Goal: Task Accomplishment & Management: Use online tool/utility

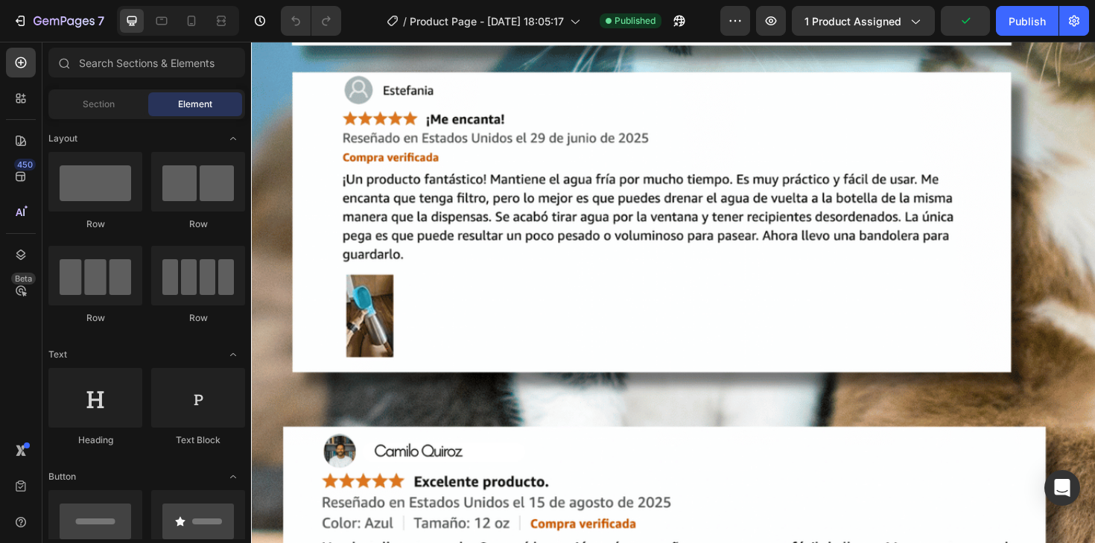
scroll to position [2911, 0]
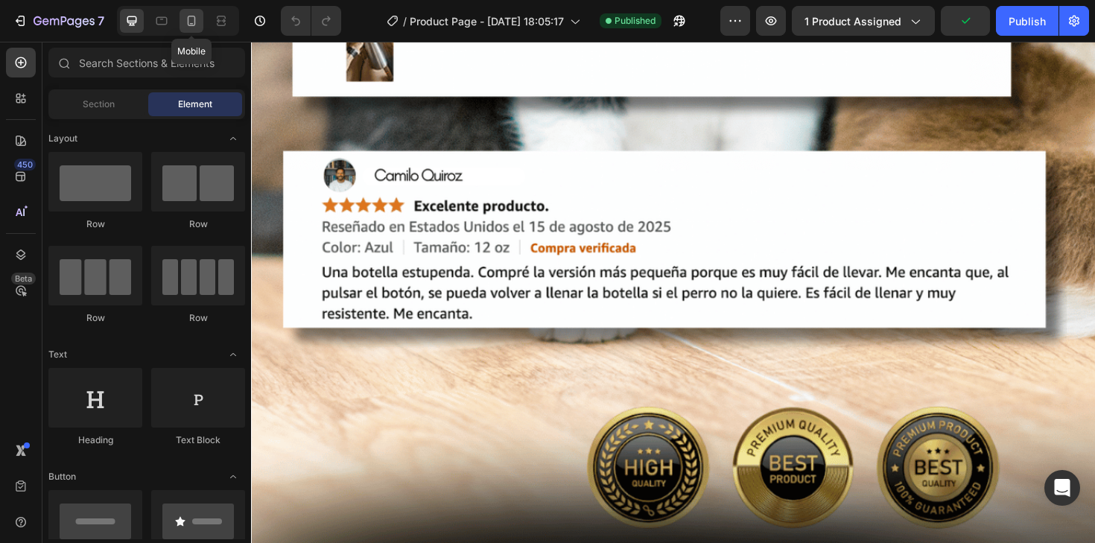
click at [195, 28] on icon at bounding box center [191, 20] width 15 height 15
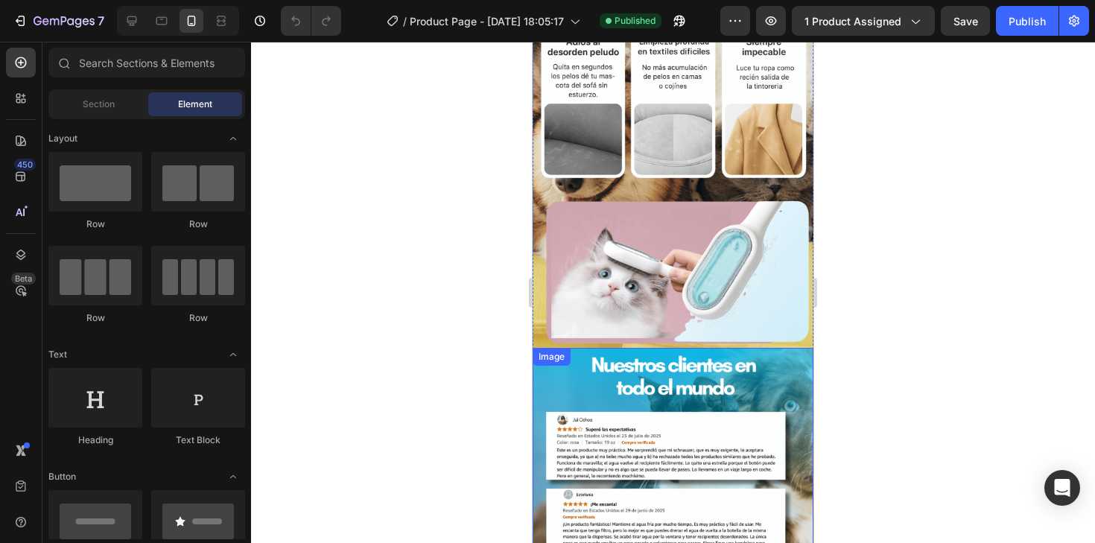
scroll to position [313, 0]
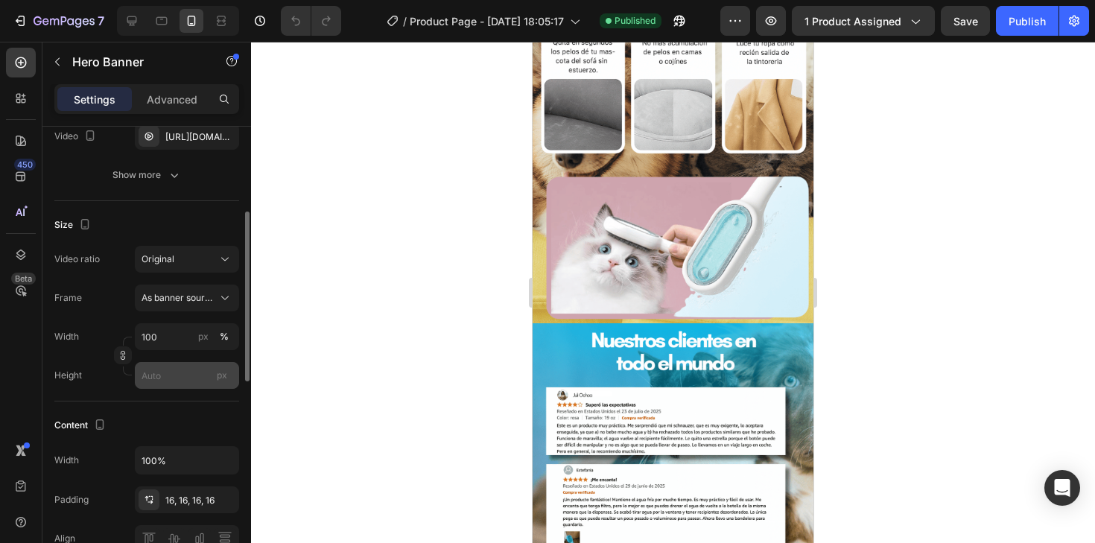
scroll to position [233, 0]
click at [155, 375] on input "px" at bounding box center [187, 373] width 104 height 27
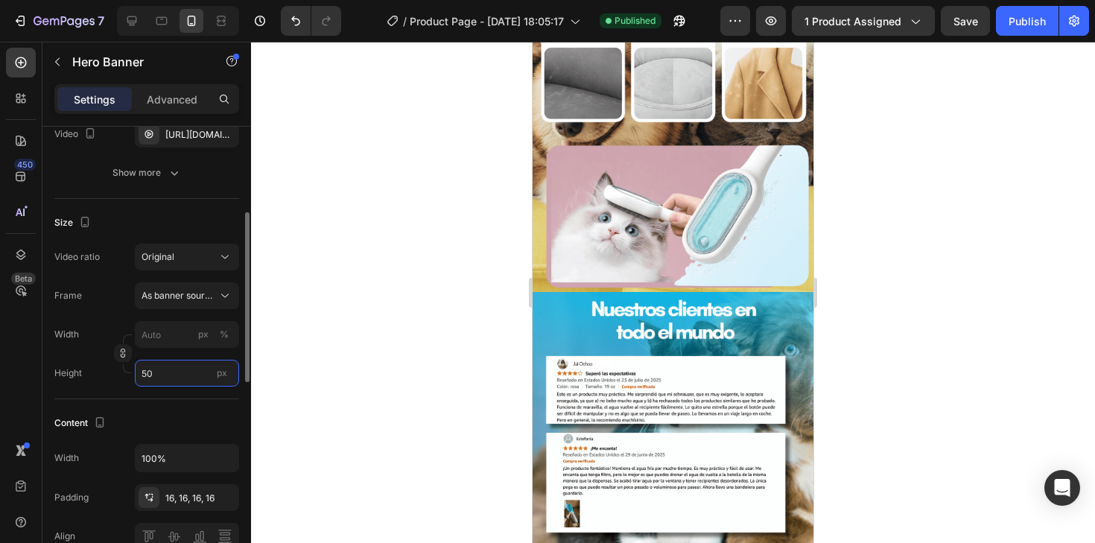
type input "5"
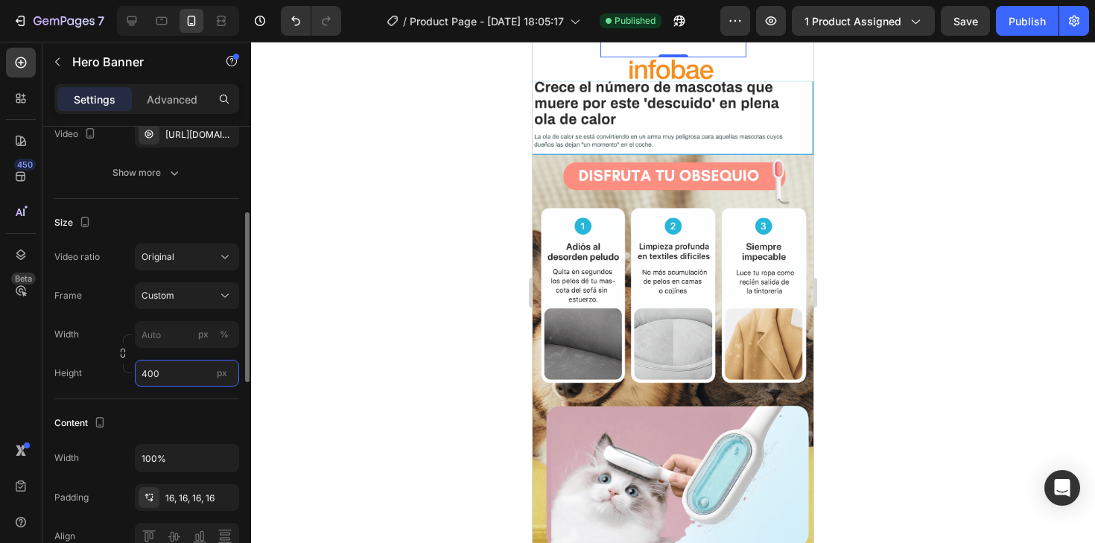
type input "5"
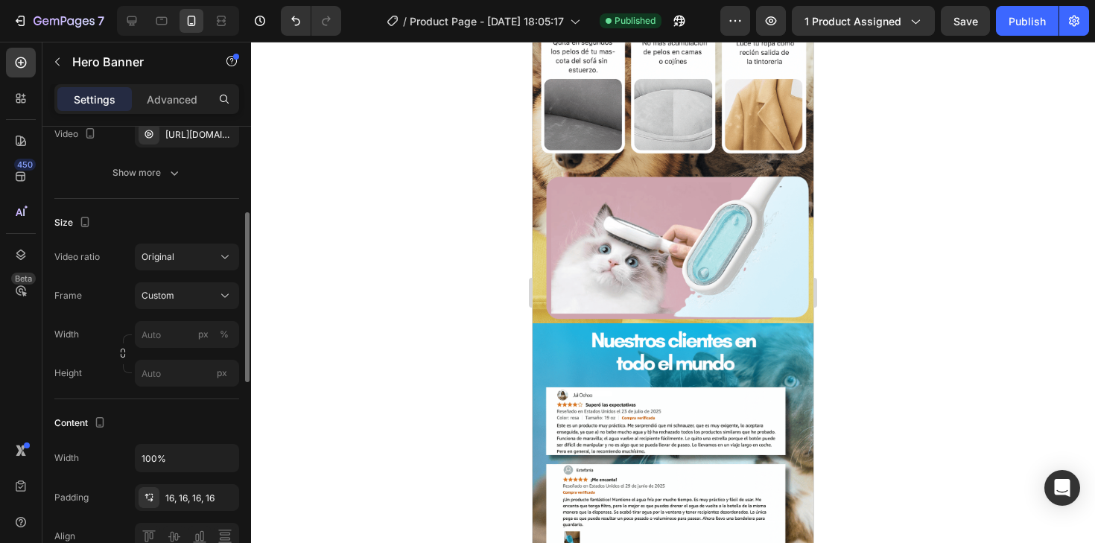
click at [98, 321] on div "Width px %" at bounding box center [146, 334] width 185 height 27
click at [183, 299] on div "Custom" at bounding box center [178, 295] width 73 height 13
click at [180, 321] on div "As banner source" at bounding box center [173, 331] width 119 height 27
click at [89, 330] on div "Width px %" at bounding box center [146, 334] width 185 height 27
click at [152, 337] on input "px %" at bounding box center [187, 334] width 104 height 27
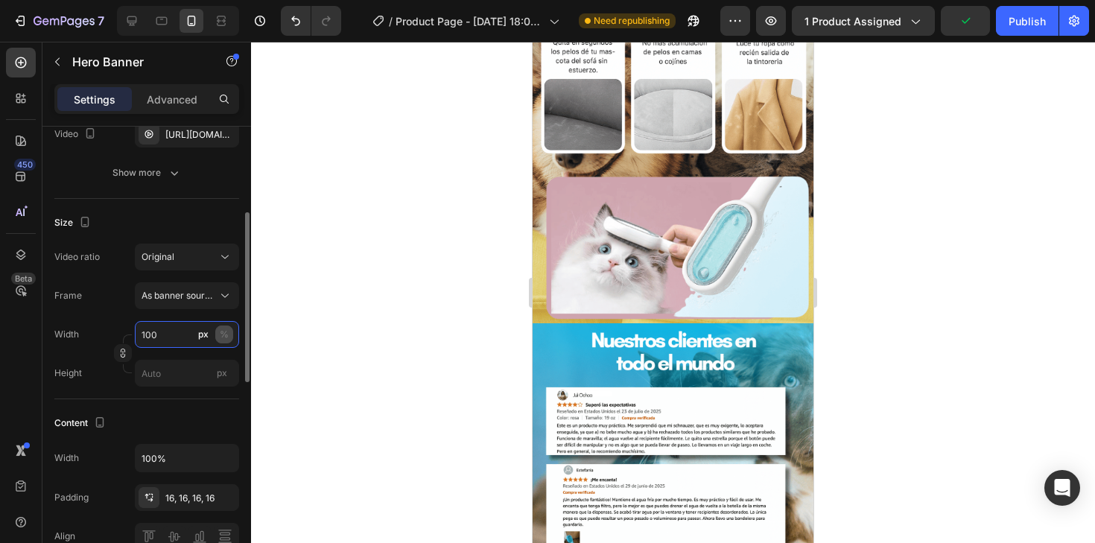
type input "100"
click at [230, 329] on button "%" at bounding box center [224, 335] width 18 height 18
click at [98, 326] on div "Width 100 px %" at bounding box center [146, 334] width 185 height 27
click at [157, 380] on input "px" at bounding box center [187, 373] width 104 height 27
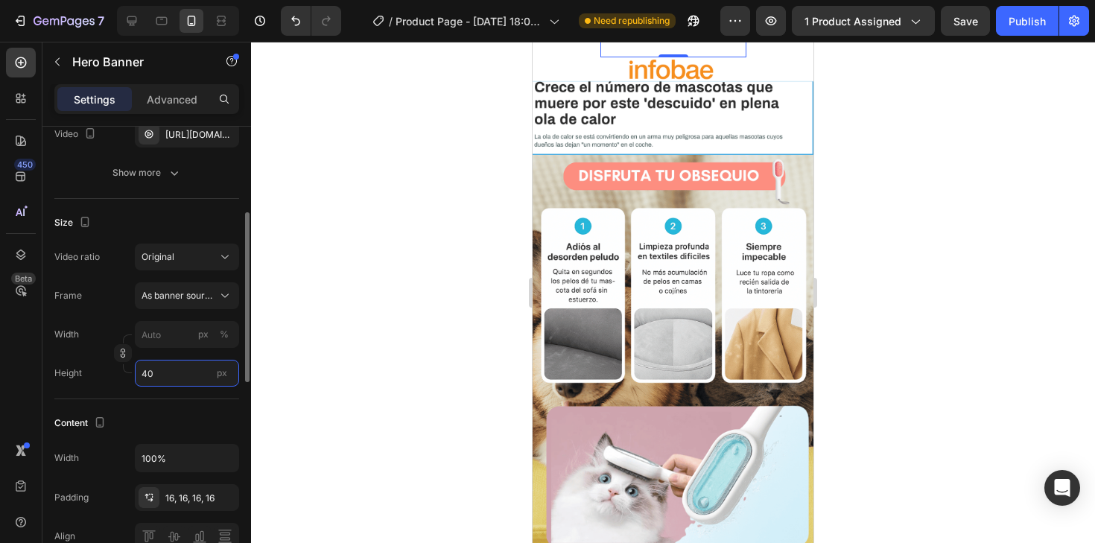
type input "4"
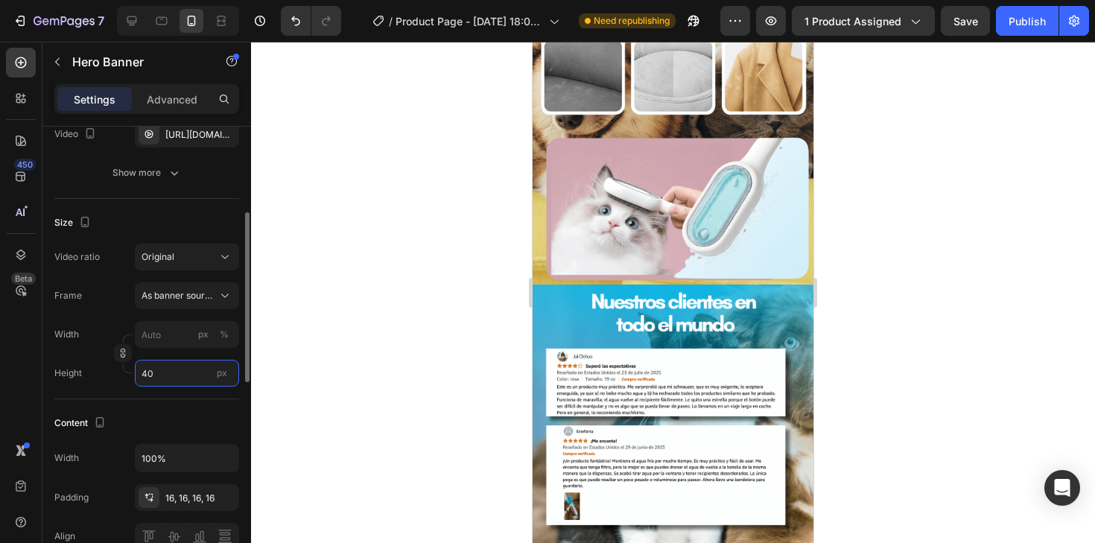
type input "4"
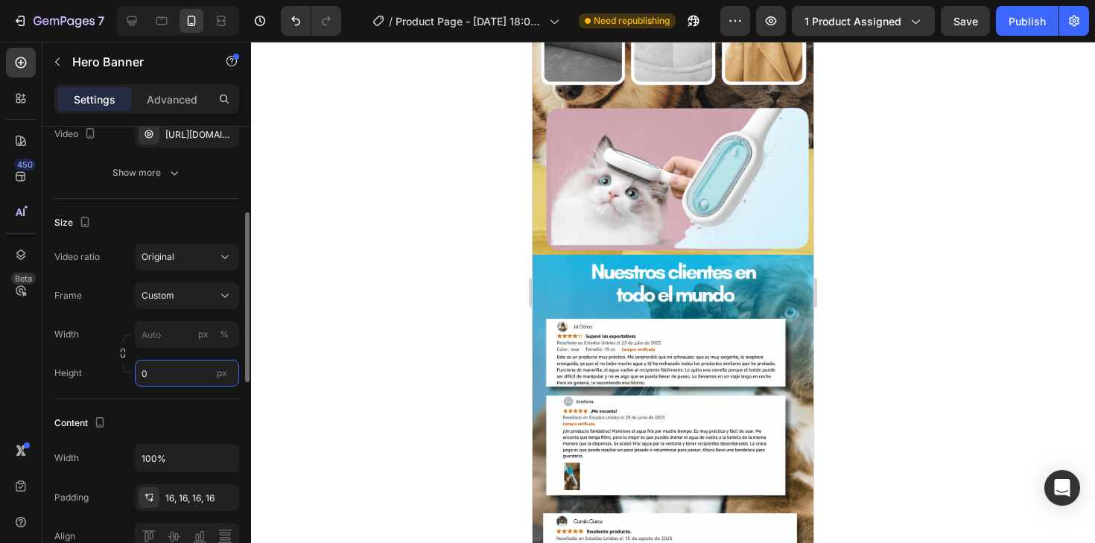
type input "4"
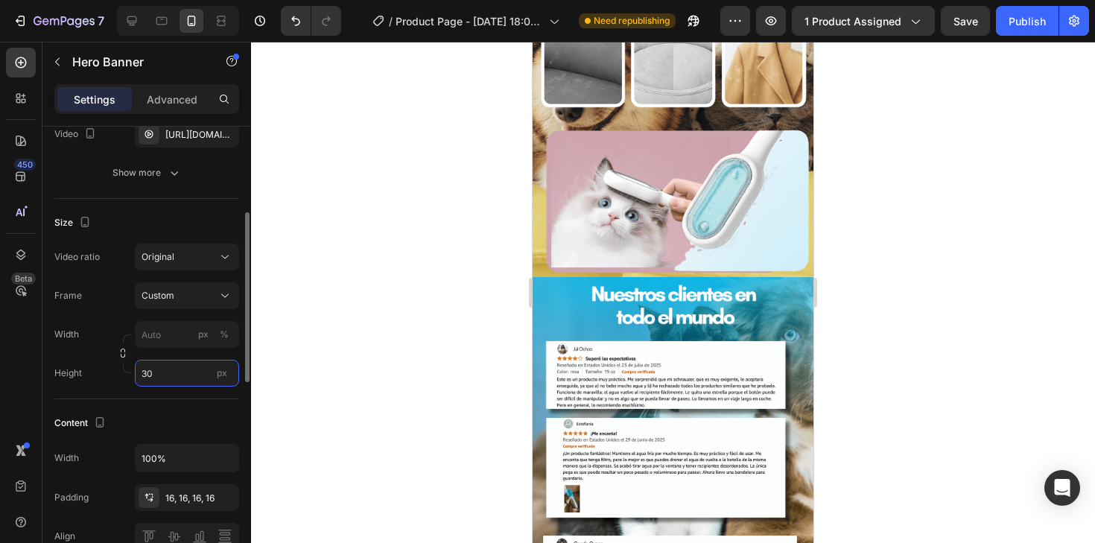
type input "3"
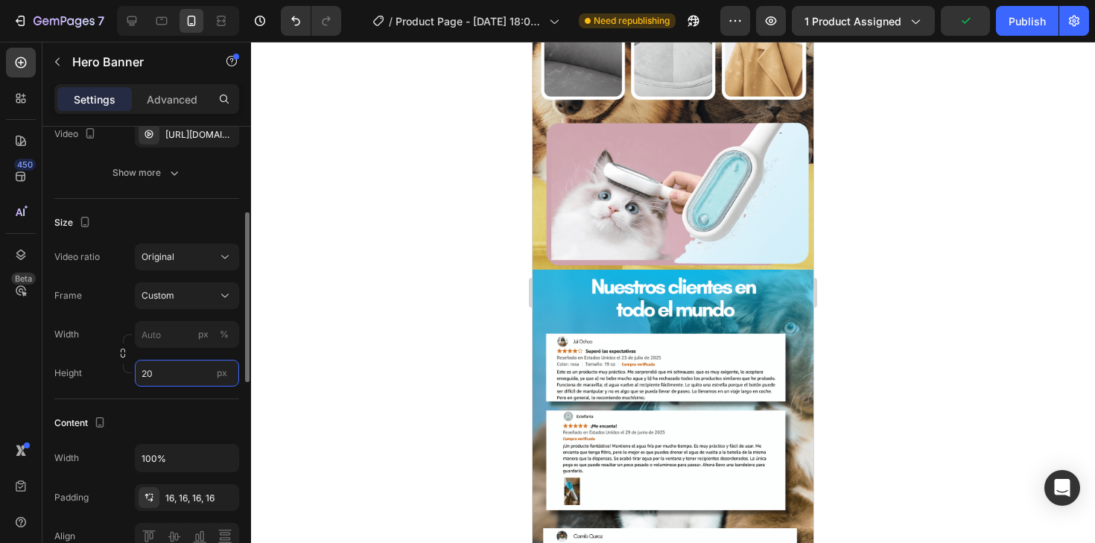
type input "2"
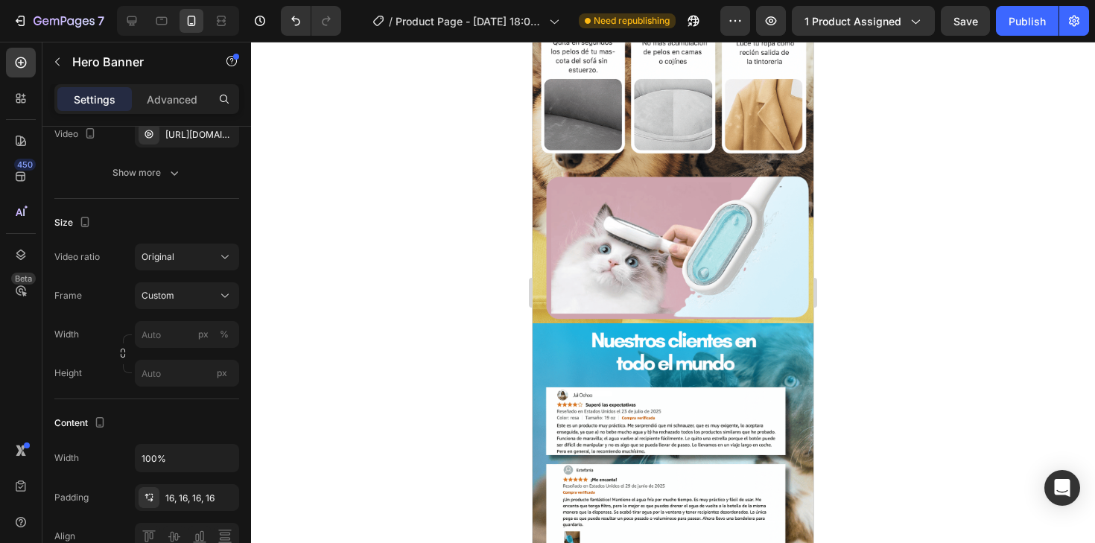
click at [117, 286] on div "Frame Custom" at bounding box center [146, 295] width 185 height 27
click at [190, 290] on div "Custom" at bounding box center [178, 295] width 73 height 13
click at [172, 325] on span "As banner source" at bounding box center [178, 331] width 74 height 13
click at [197, 257] on div "Original" at bounding box center [180, 256] width 76 height 13
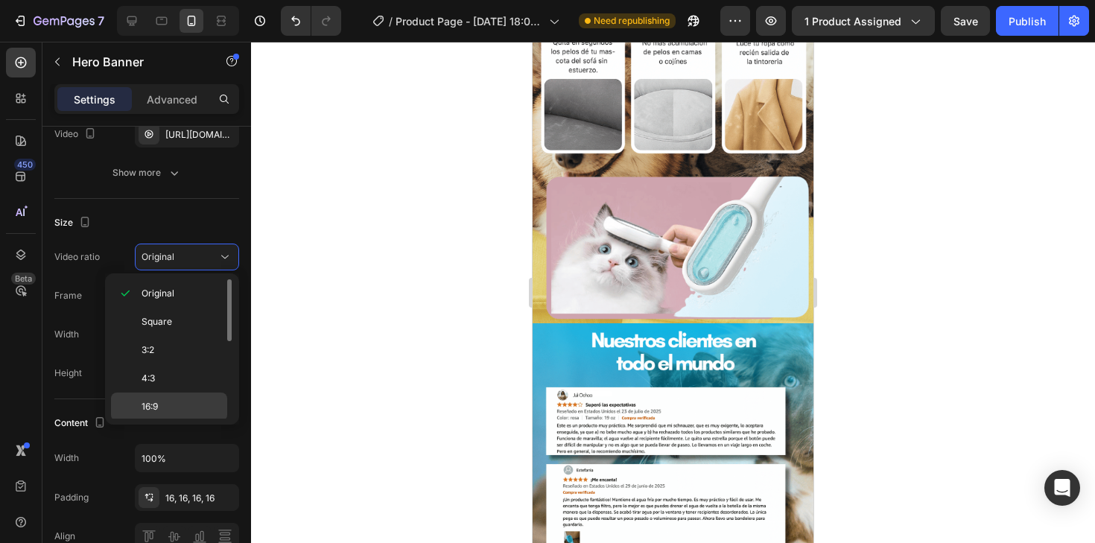
click at [147, 405] on span "16:9" at bounding box center [150, 406] width 16 height 13
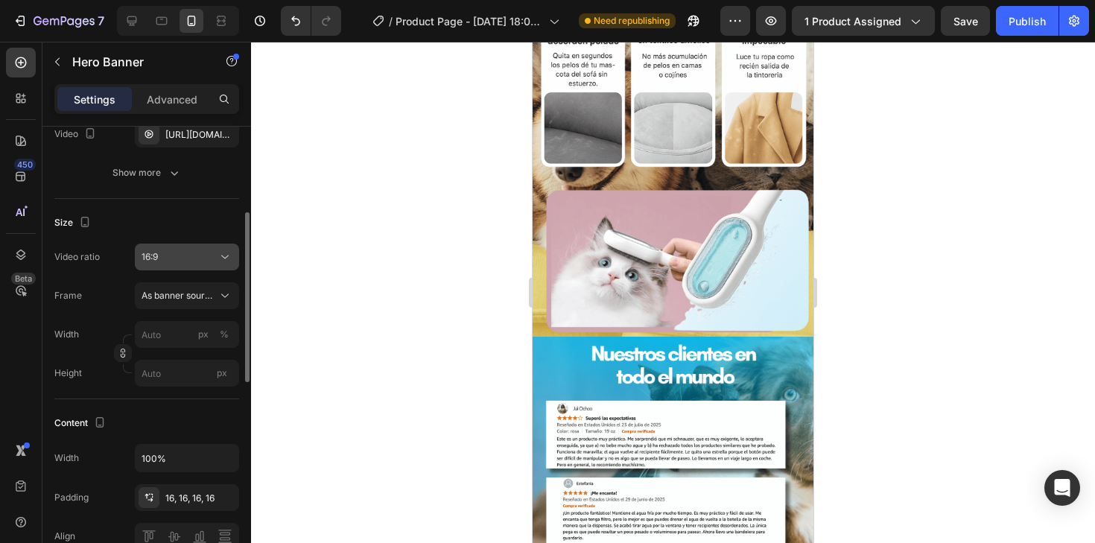
click at [190, 256] on div "16:9" at bounding box center [180, 256] width 76 height 13
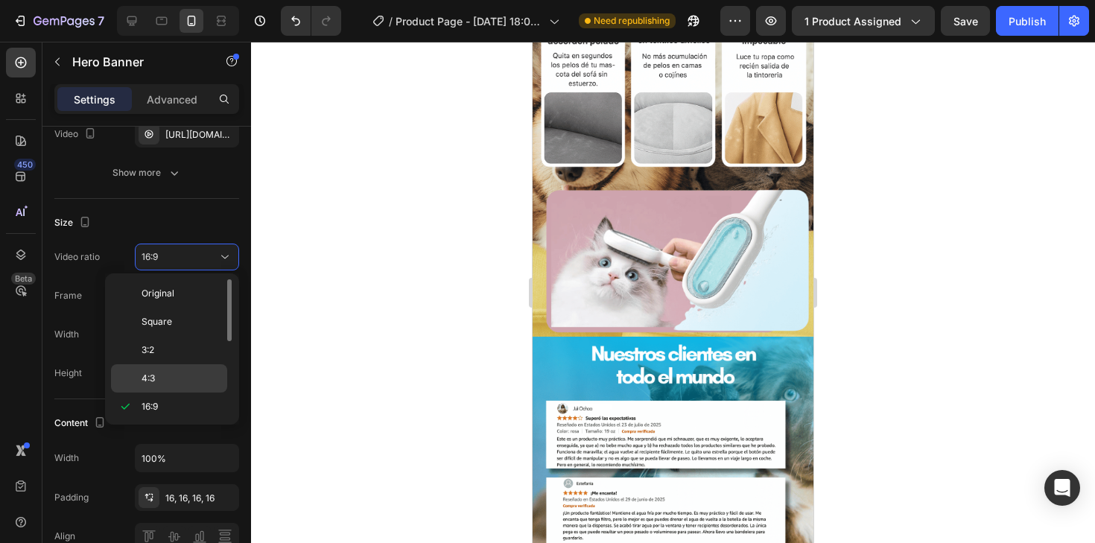
click at [154, 377] on span "4:3" at bounding box center [148, 378] width 13 height 13
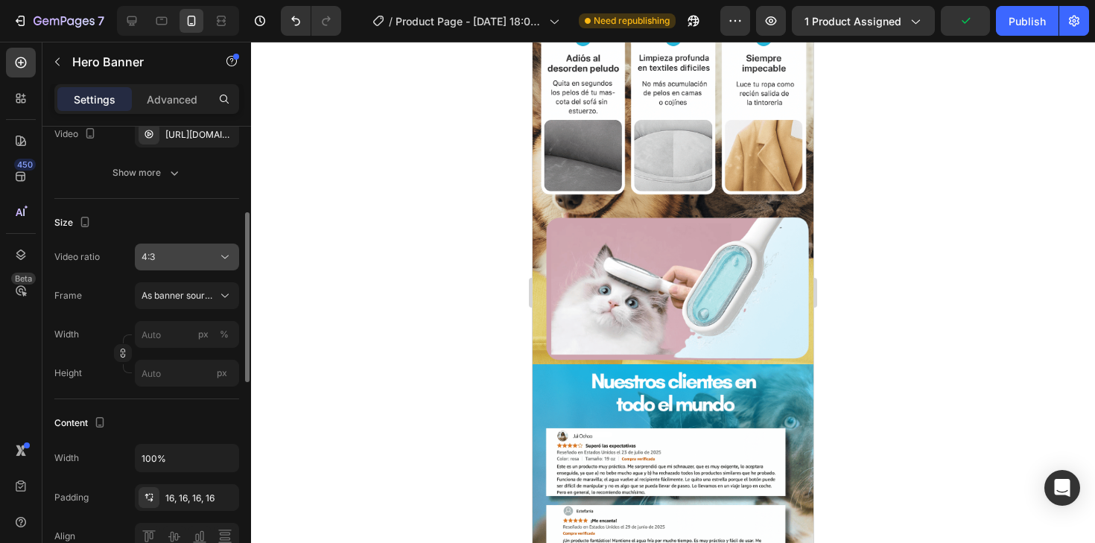
click at [196, 255] on div "4:3" at bounding box center [180, 256] width 76 height 13
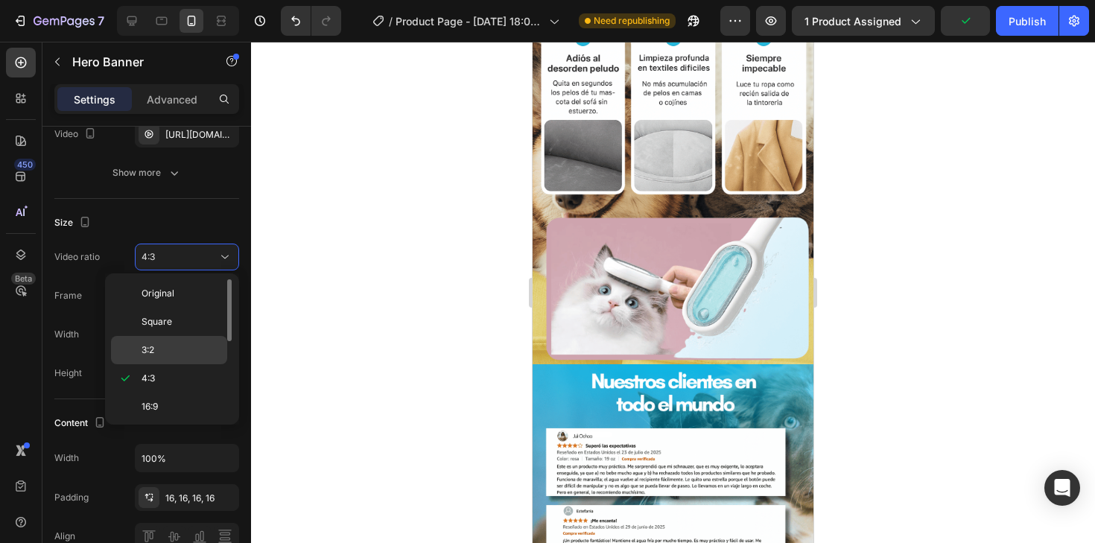
click at [153, 351] on span "3:2" at bounding box center [148, 349] width 13 height 13
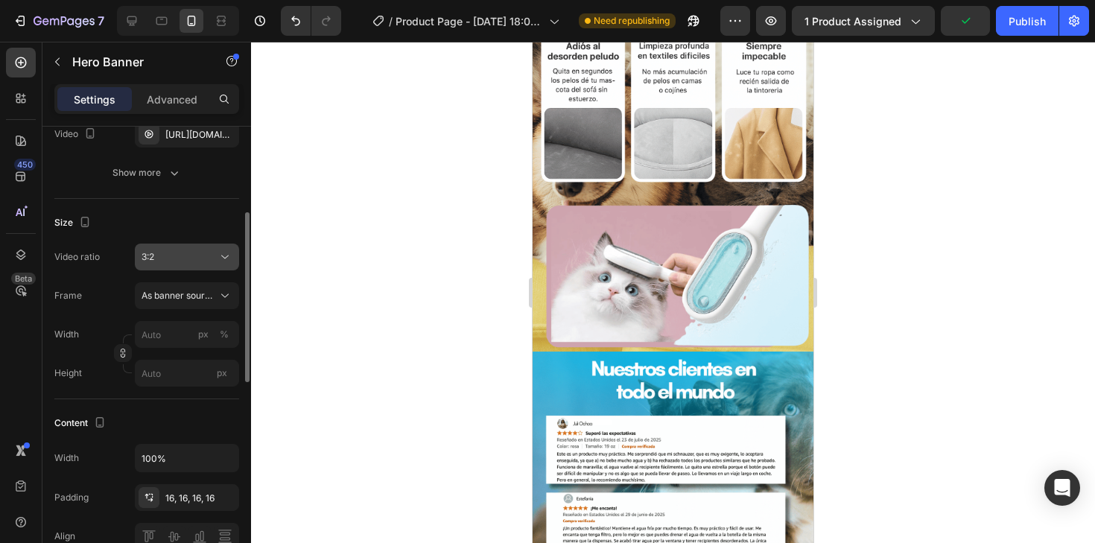
click at [200, 262] on div "3:2" at bounding box center [180, 256] width 76 height 13
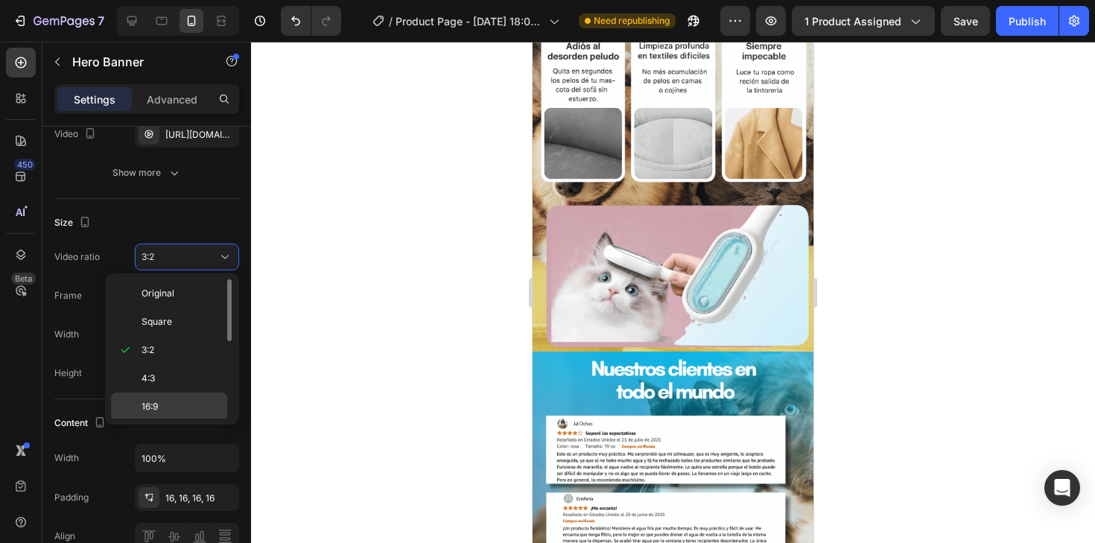
click at [148, 408] on span "16:9" at bounding box center [150, 406] width 16 height 13
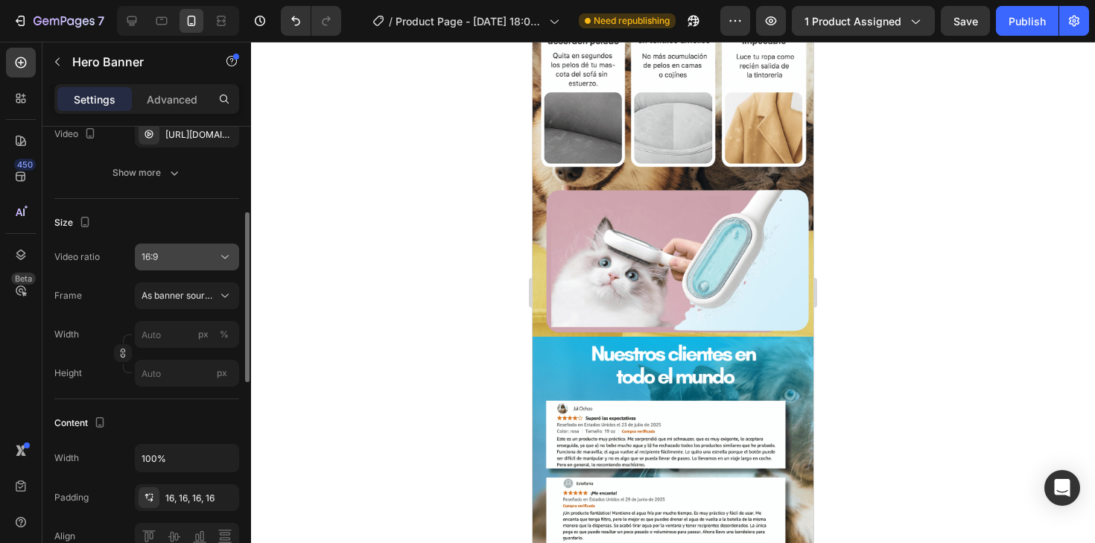
click at [209, 255] on div "16:9" at bounding box center [180, 256] width 76 height 13
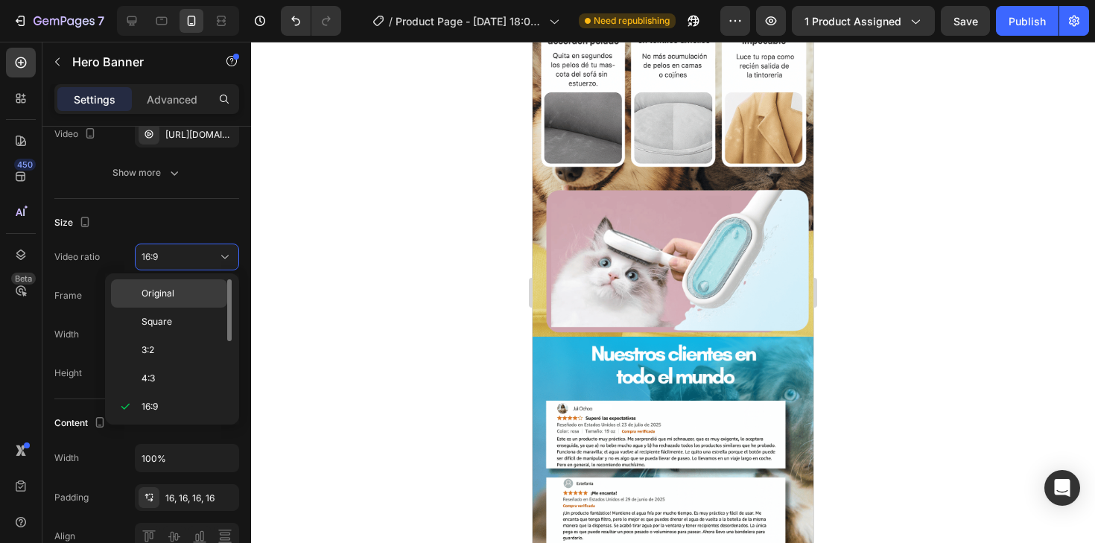
click at [186, 290] on p "Original" at bounding box center [181, 293] width 79 height 13
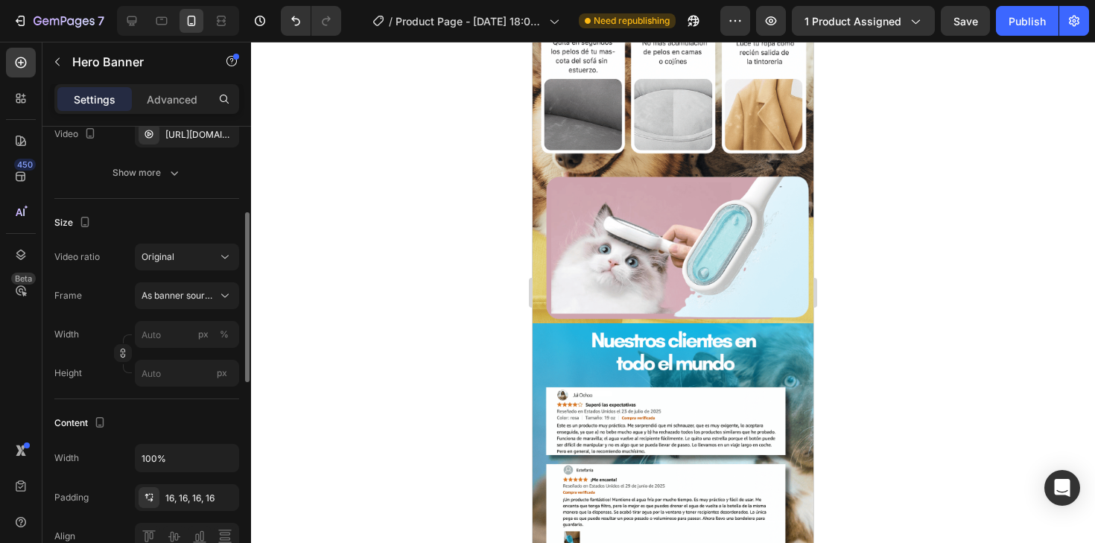
click at [184, 204] on div "Size Video ratio Original Frame As banner source Width px % Height px" at bounding box center [146, 299] width 185 height 200
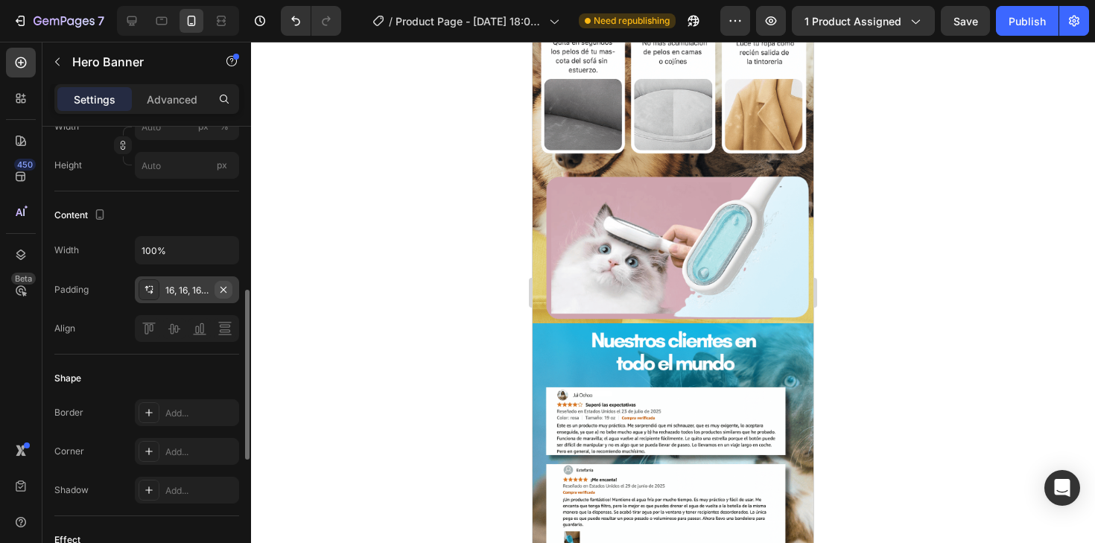
click at [225, 288] on icon "button" at bounding box center [224, 289] width 6 height 6
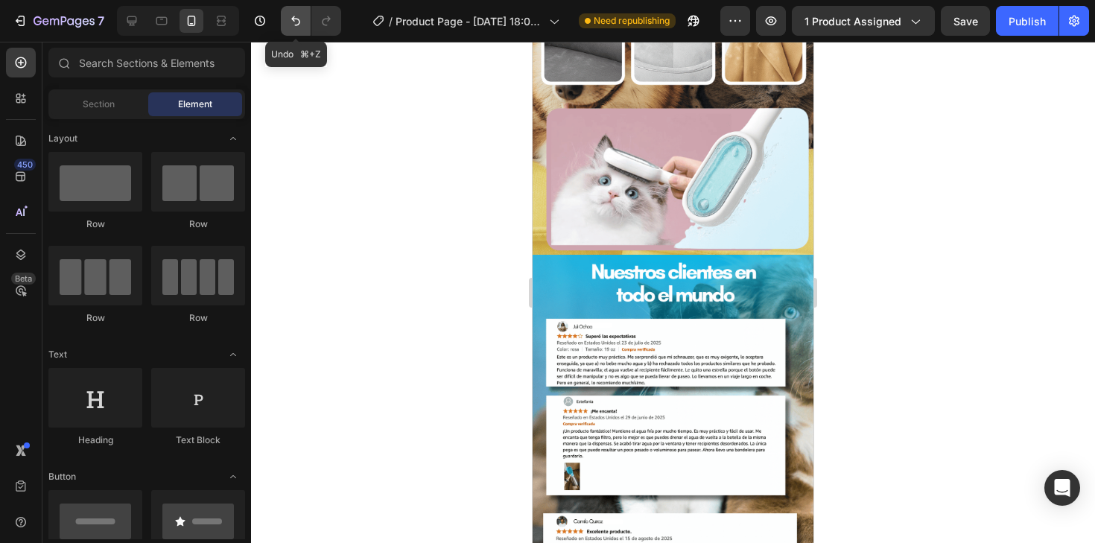
click at [289, 14] on icon "Undo/Redo" at bounding box center [295, 20] width 15 height 15
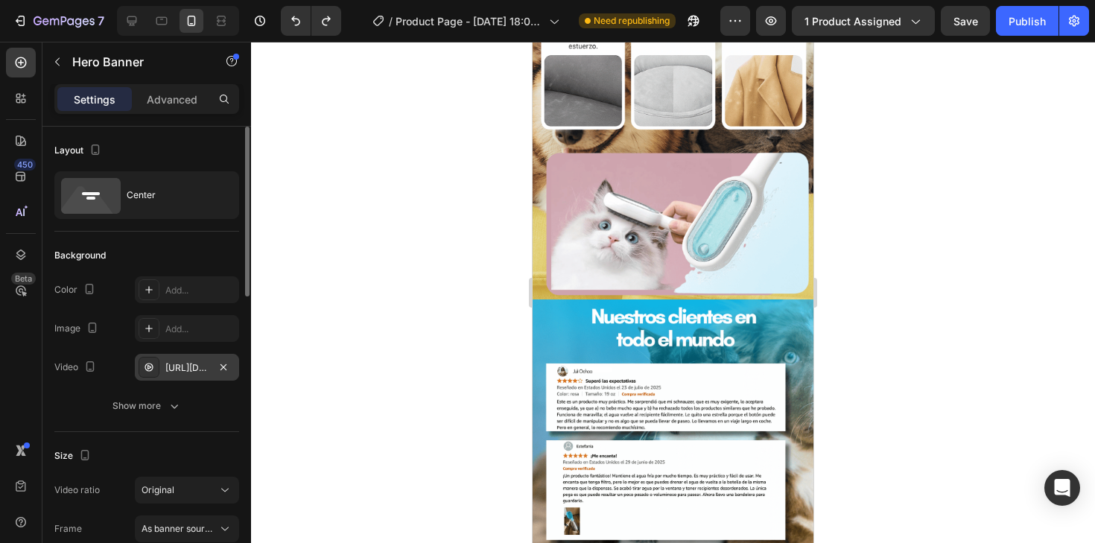
click at [191, 368] on div "[URL][DOMAIN_NAME]" at bounding box center [186, 367] width 43 height 13
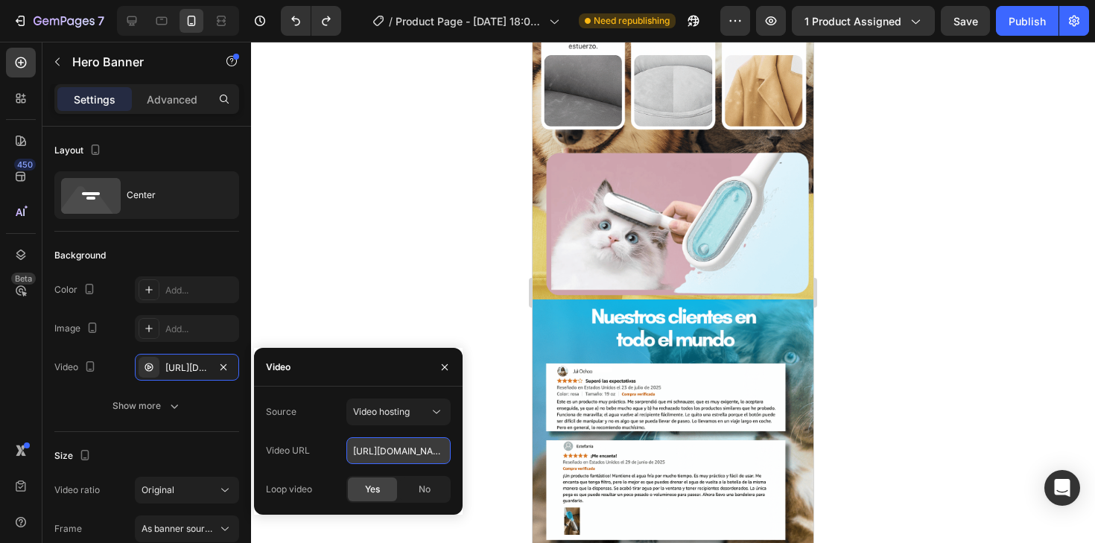
click at [384, 441] on input "[URL][DOMAIN_NAME]" at bounding box center [398, 450] width 104 height 27
click at [82, 373] on button "button" at bounding box center [90, 367] width 18 height 18
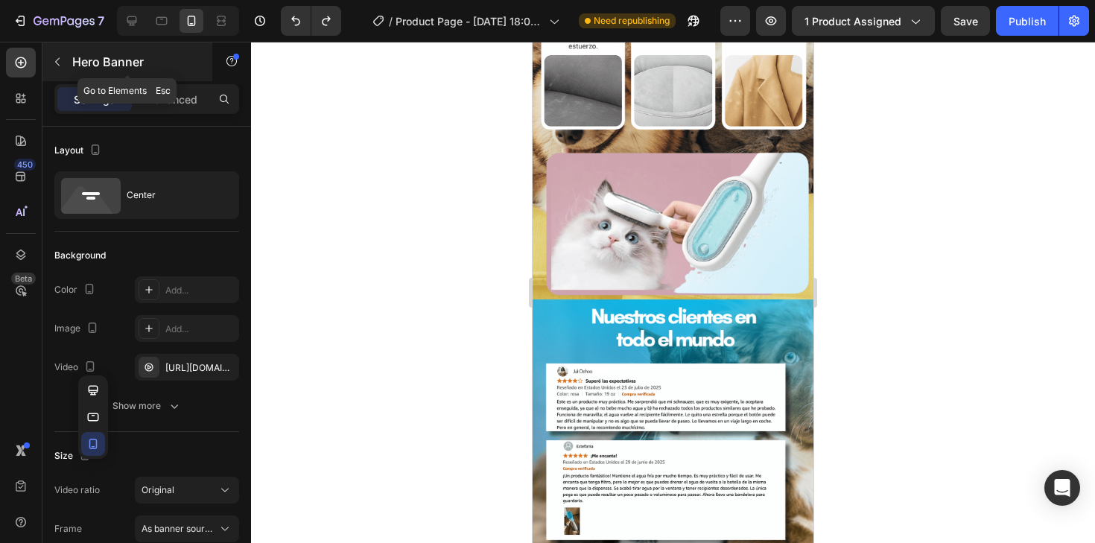
click at [49, 66] on button "button" at bounding box center [57, 62] width 24 height 24
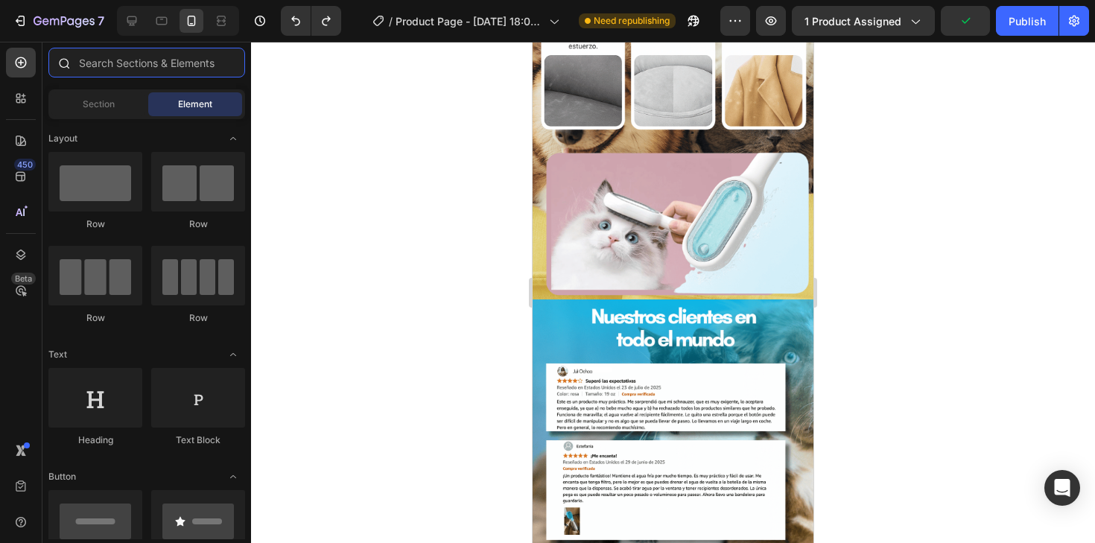
click at [126, 57] on input "text" at bounding box center [146, 63] width 197 height 30
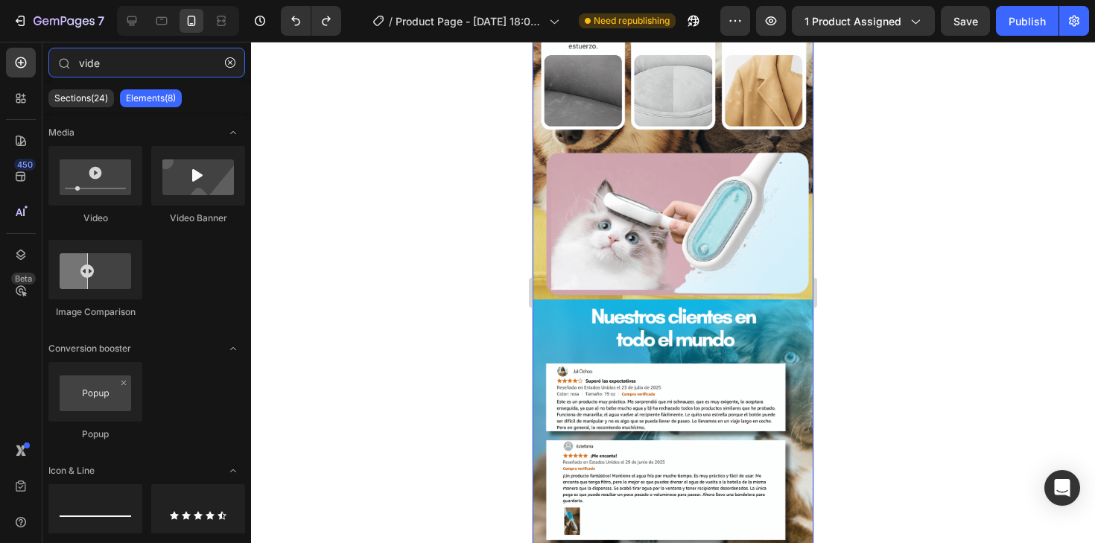
type input "vide"
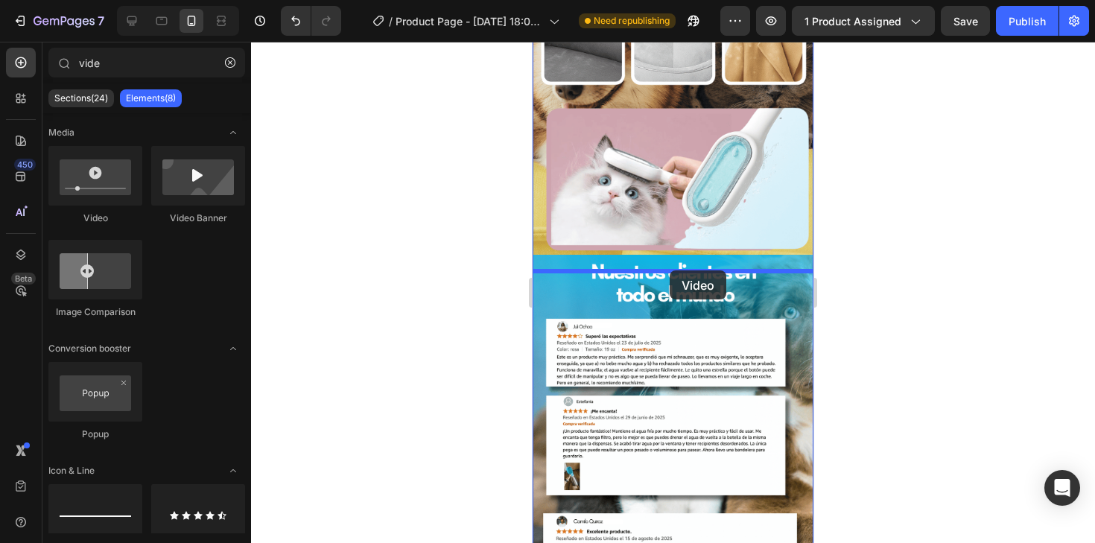
drag, startPoint x: 641, startPoint y: 230, endPoint x: 666, endPoint y: 273, distance: 49.7
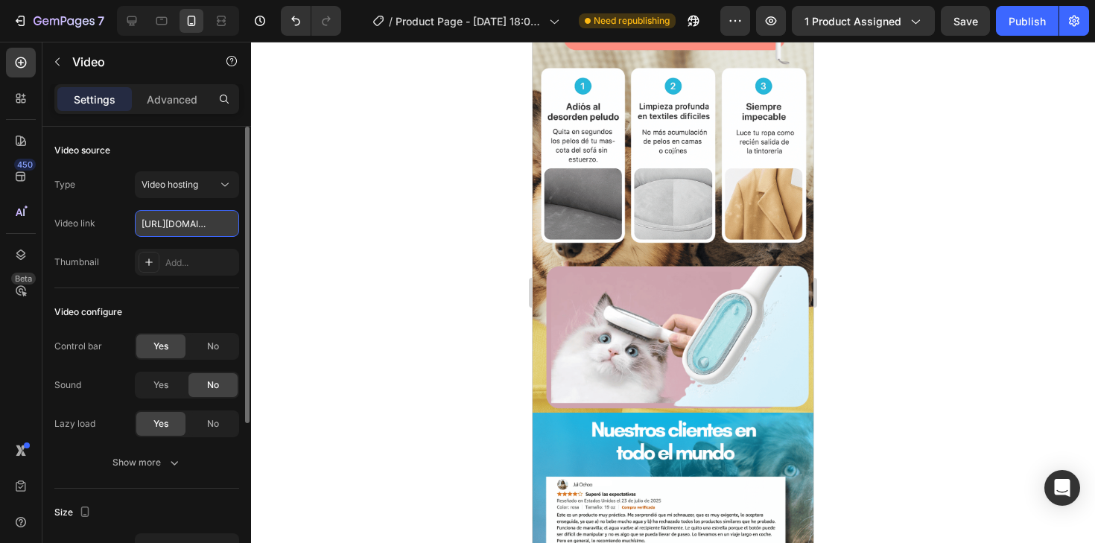
click at [183, 221] on input "[URL][DOMAIN_NAME]" at bounding box center [187, 223] width 104 height 27
paste input "55a8b95e7c4e338678615290225ea8"
type input "[URL][DOMAIN_NAME]"
click at [97, 227] on div "Video link [URL][DOMAIN_NAME]" at bounding box center [146, 223] width 185 height 27
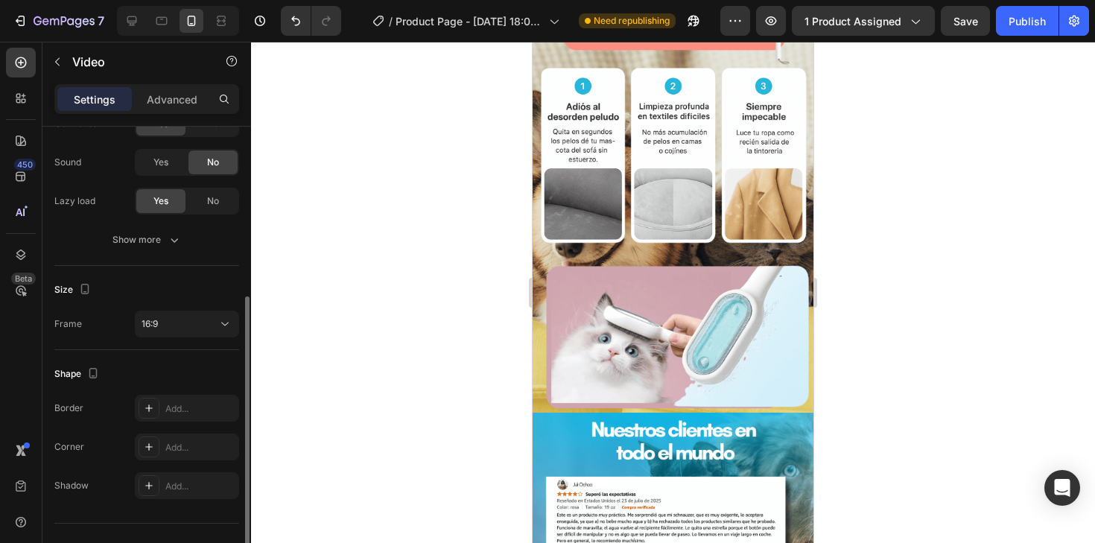
scroll to position [250, 0]
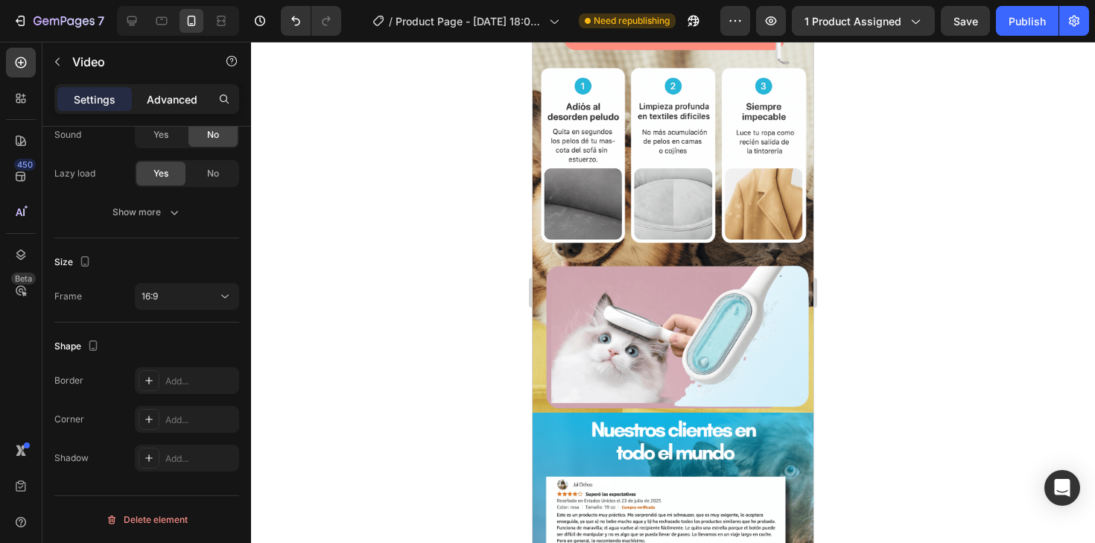
click at [183, 96] on p "Advanced" at bounding box center [172, 100] width 51 height 16
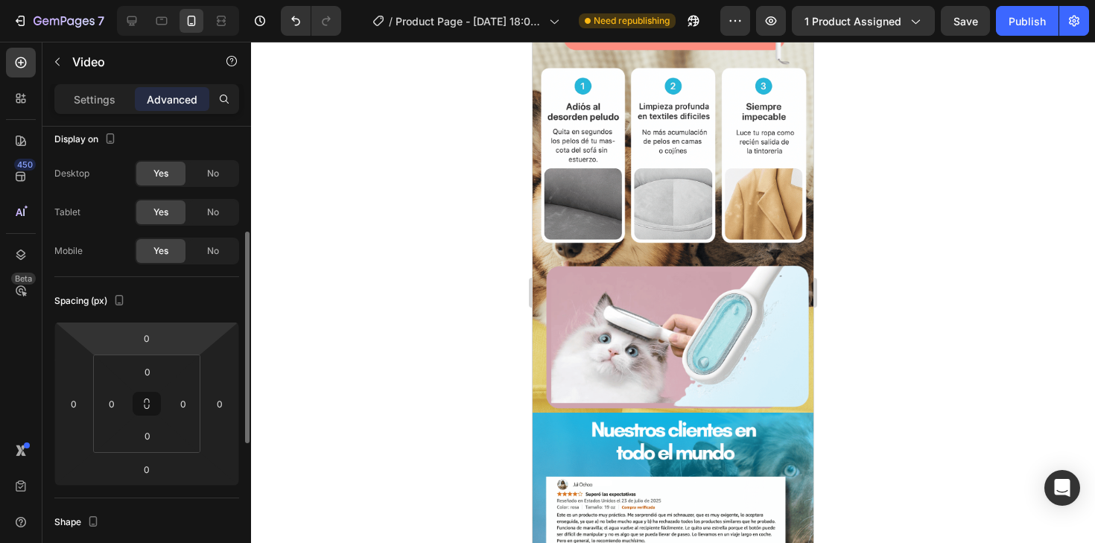
scroll to position [0, 0]
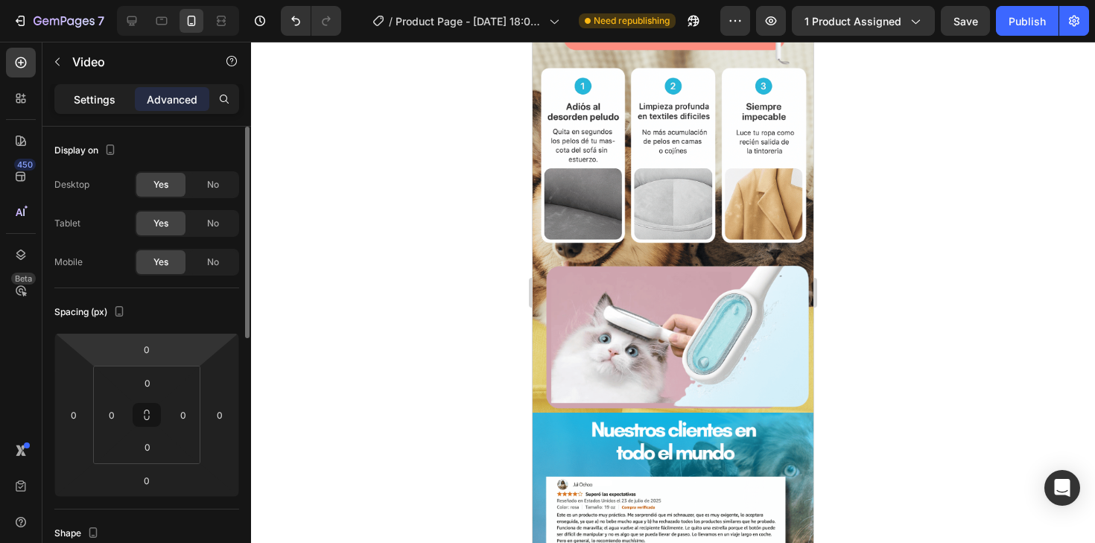
click at [84, 88] on div "Settings" at bounding box center [94, 99] width 75 height 24
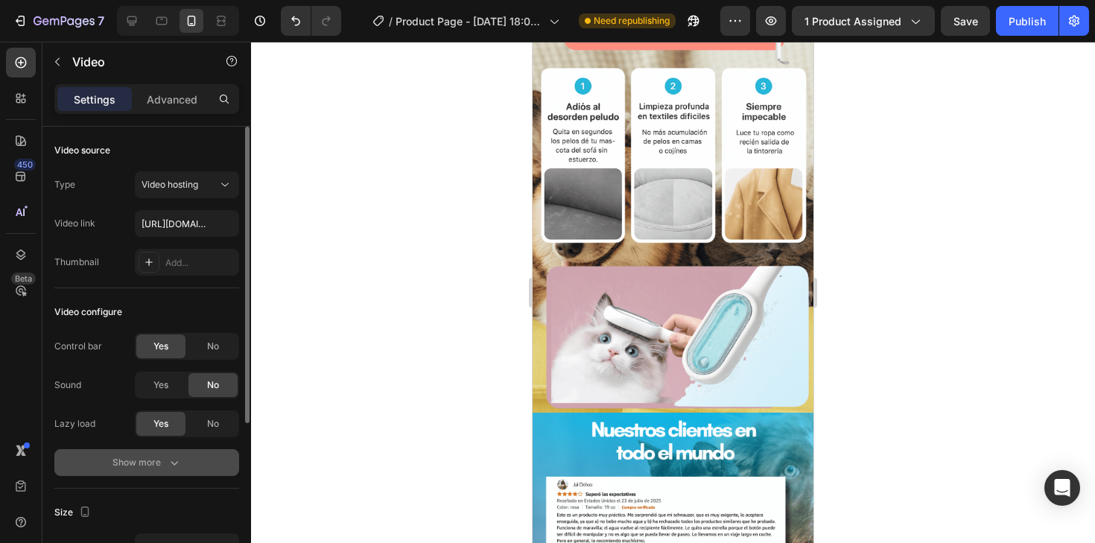
click at [149, 461] on div "Show more" at bounding box center [147, 462] width 69 height 15
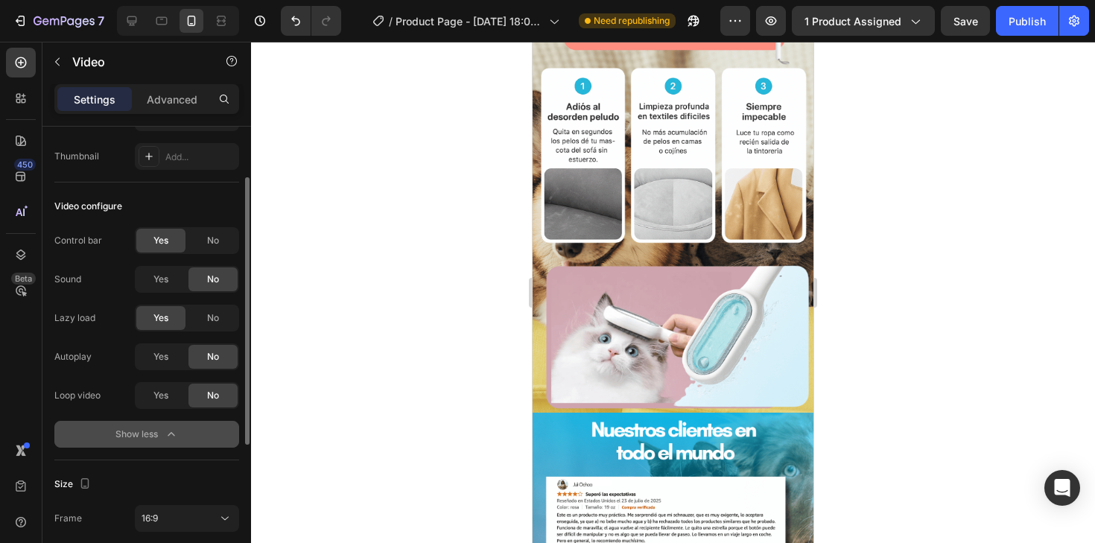
scroll to position [107, 0]
click at [191, 243] on div "No" at bounding box center [212, 240] width 49 height 24
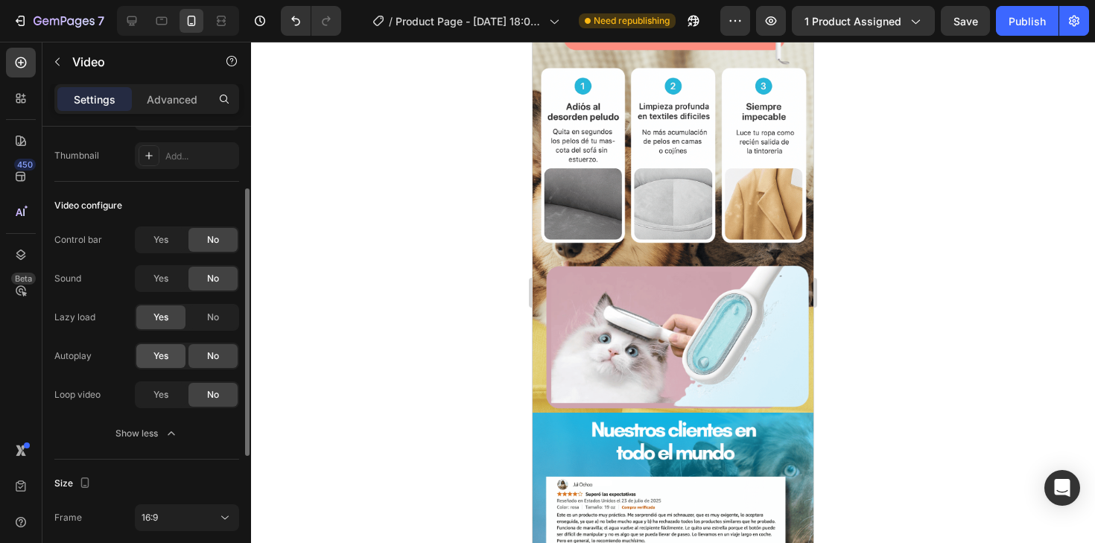
click at [166, 350] on span "Yes" at bounding box center [160, 355] width 15 height 13
click at [162, 399] on span "Yes" at bounding box center [160, 394] width 15 height 13
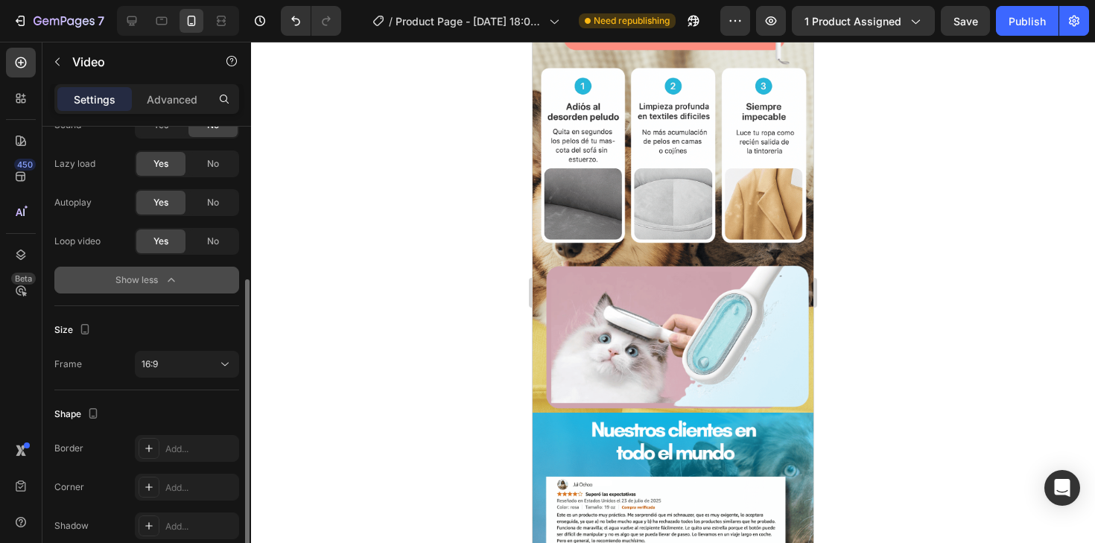
scroll to position [261, 0]
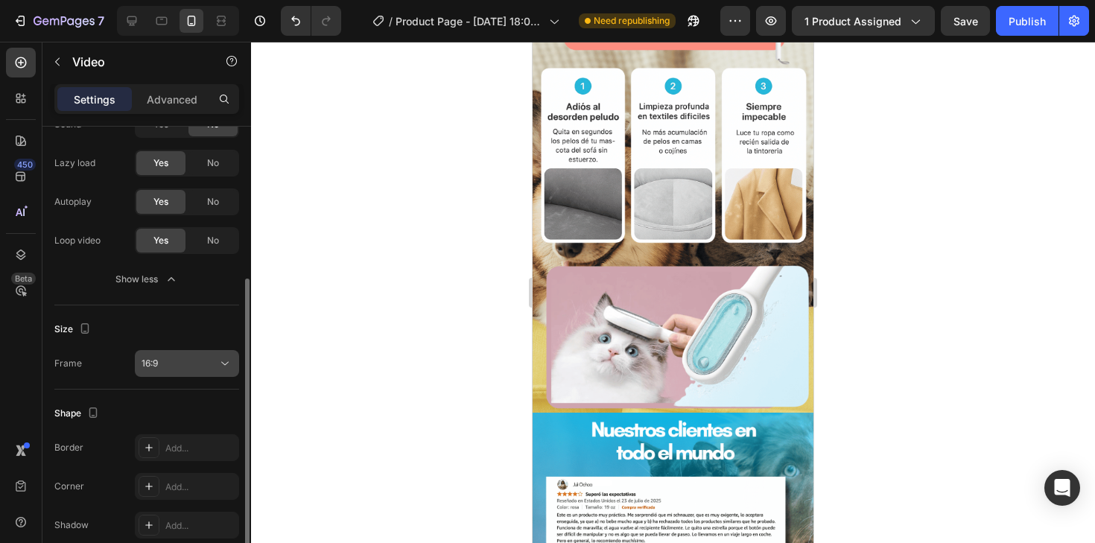
click at [189, 373] on button "16:9" at bounding box center [187, 363] width 104 height 27
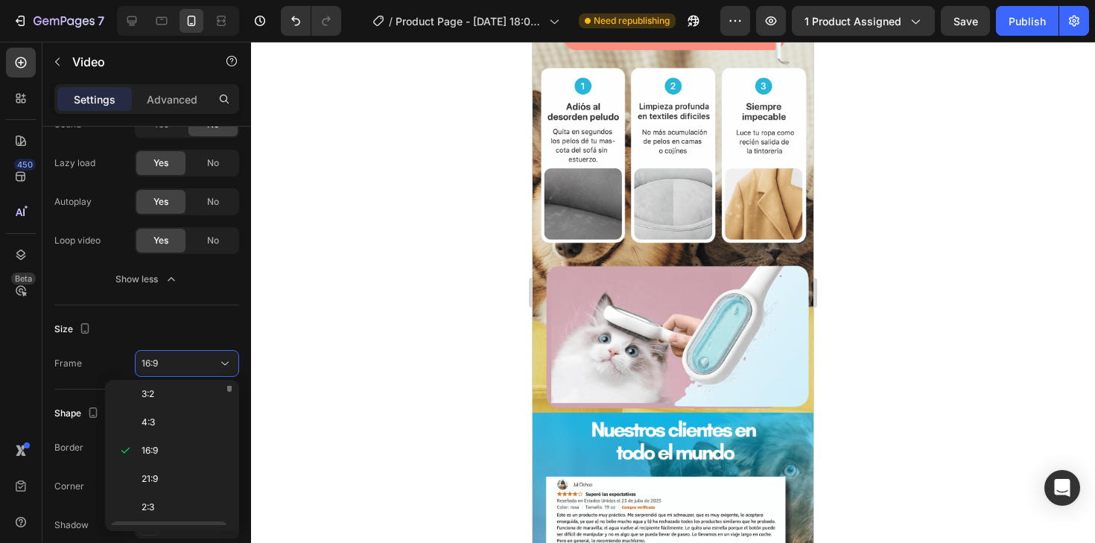
scroll to position [0, 0]
click at [170, 490] on p "4:3" at bounding box center [181, 484] width 79 height 13
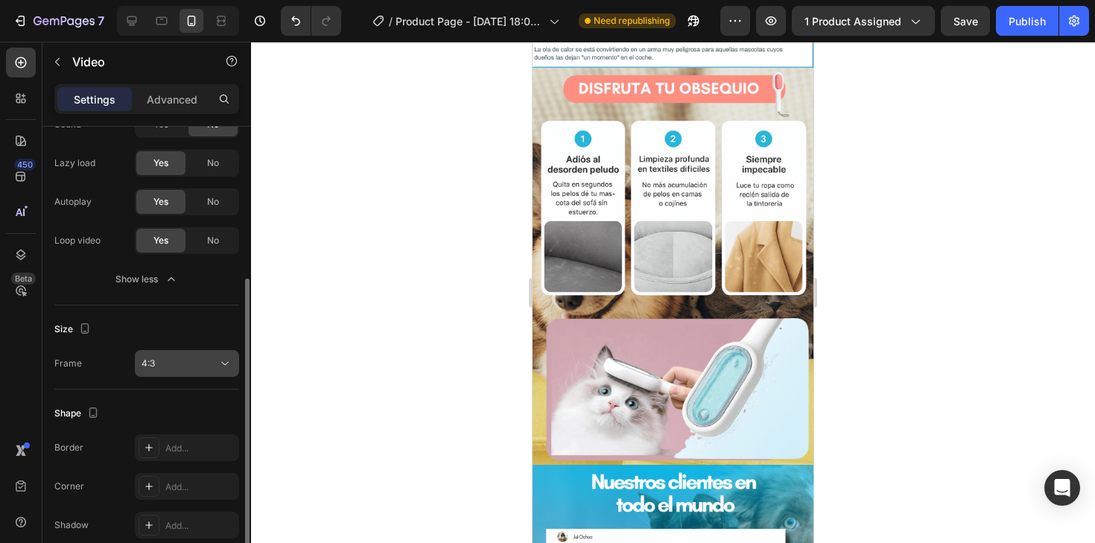
click at [185, 356] on div "4:3" at bounding box center [187, 363] width 91 height 15
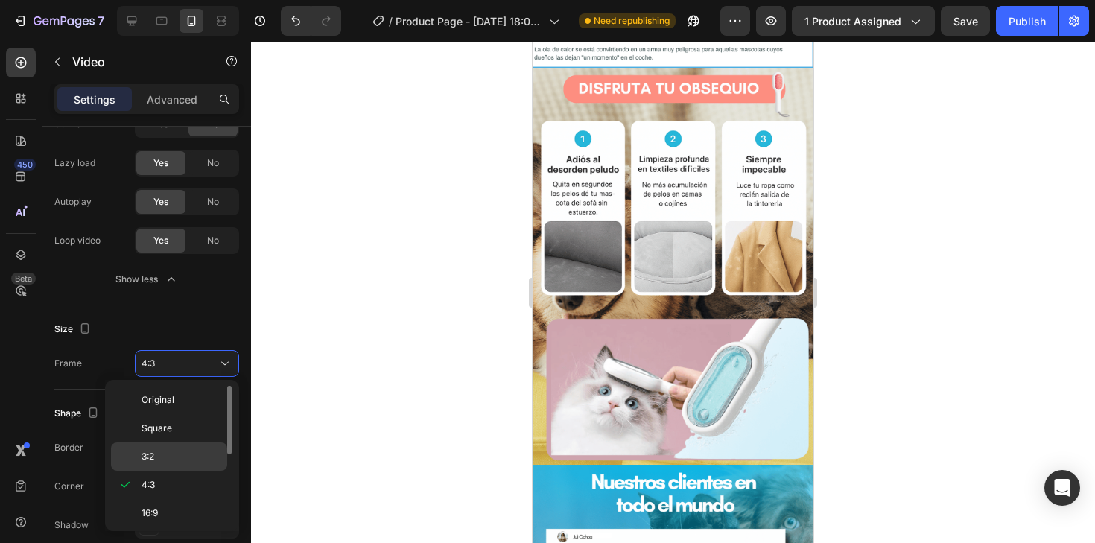
click at [172, 460] on p "3:2" at bounding box center [181, 456] width 79 height 13
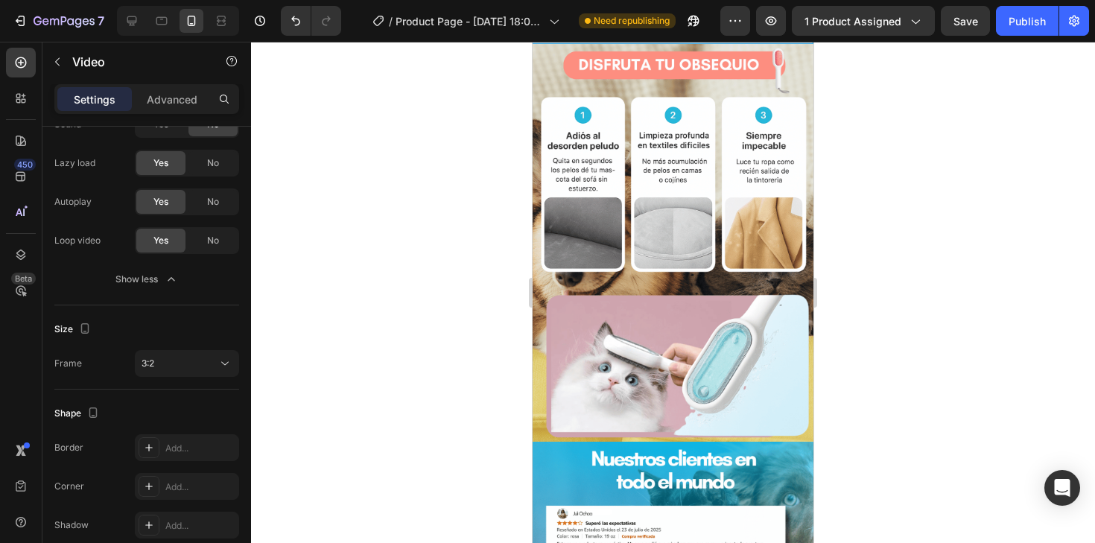
click at [934, 323] on div at bounding box center [673, 292] width 844 height 501
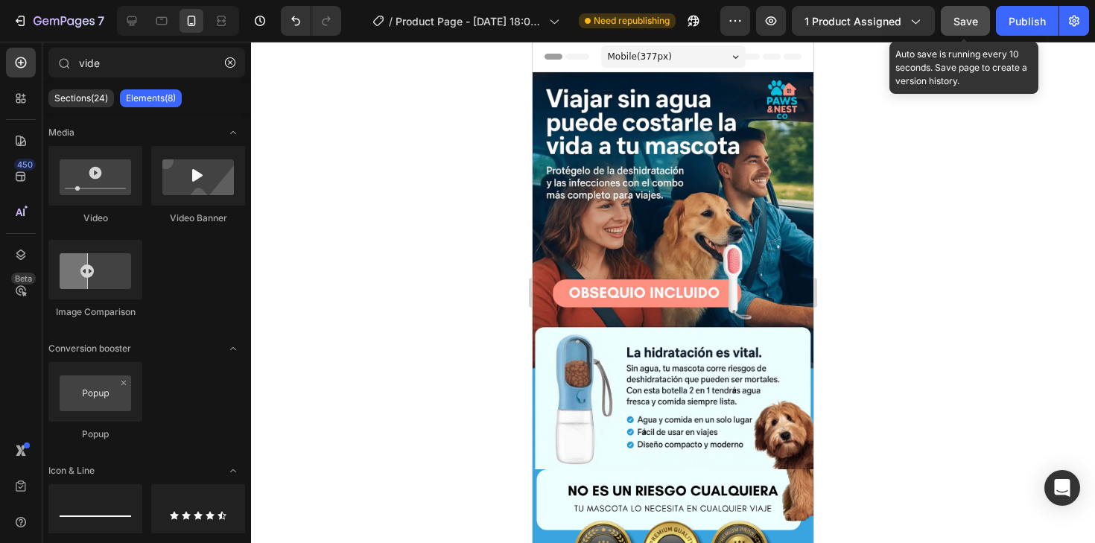
click at [962, 24] on span "Save" at bounding box center [966, 21] width 25 height 13
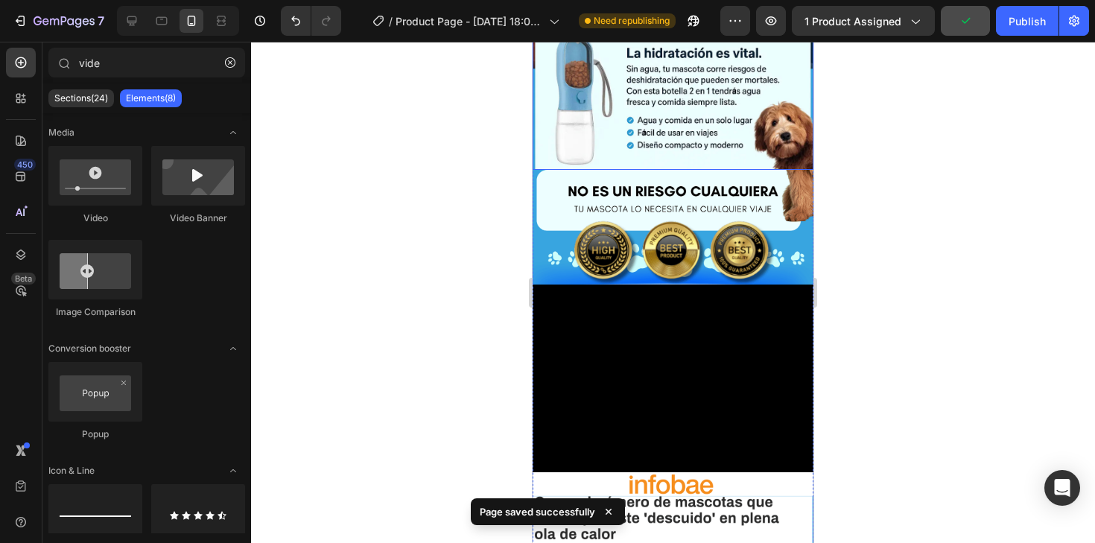
scroll to position [320, 0]
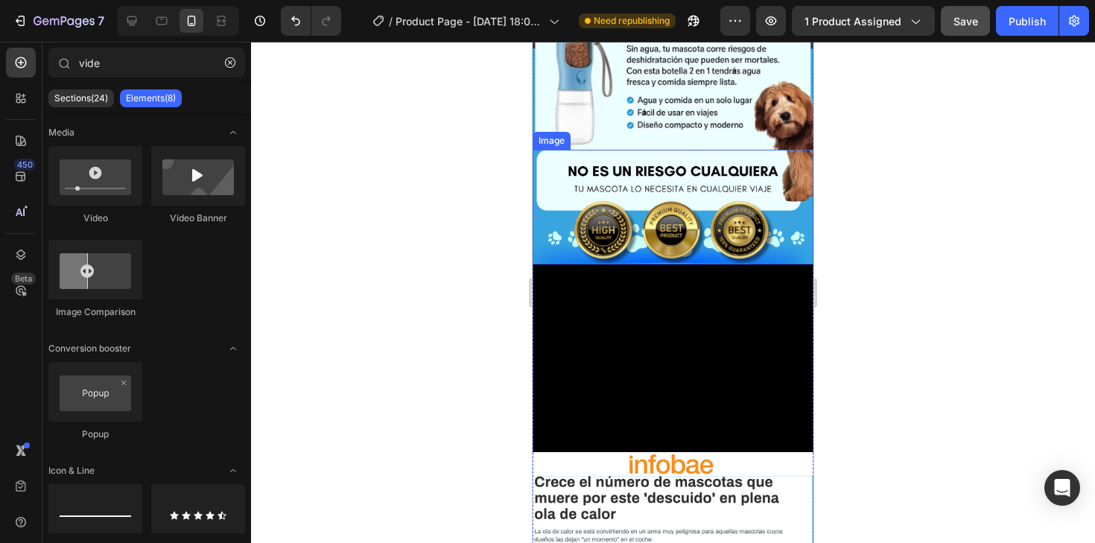
click at [551, 251] on img at bounding box center [673, 207] width 281 height 115
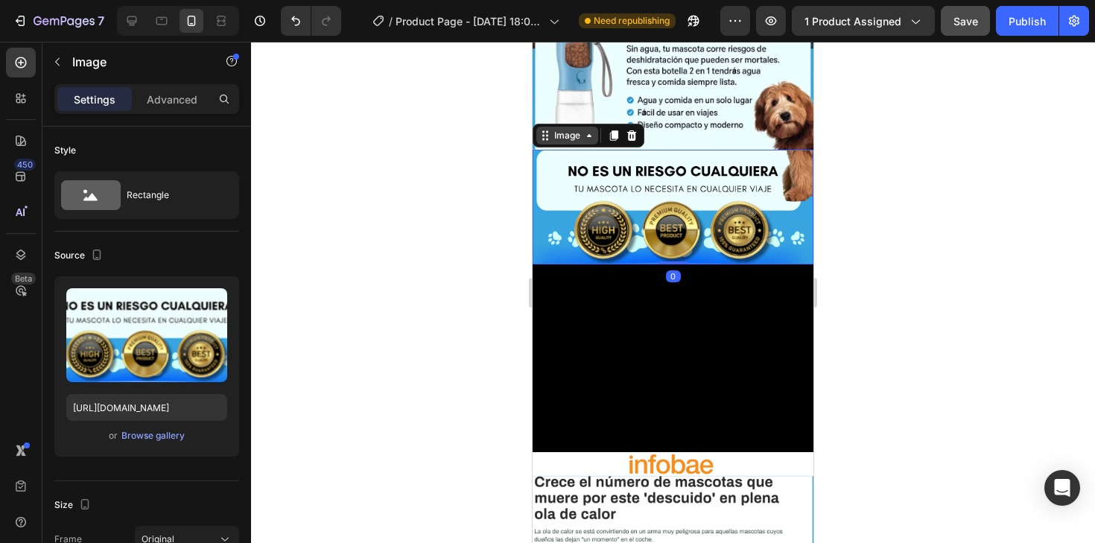
click at [562, 132] on div "Image" at bounding box center [567, 135] width 32 height 13
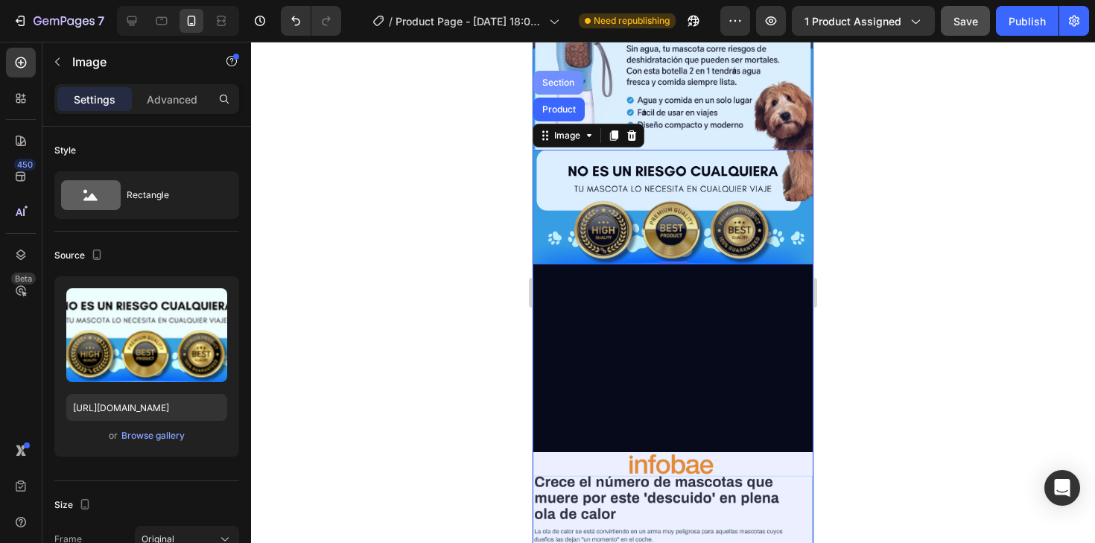
click at [557, 88] on div "Section" at bounding box center [558, 83] width 50 height 24
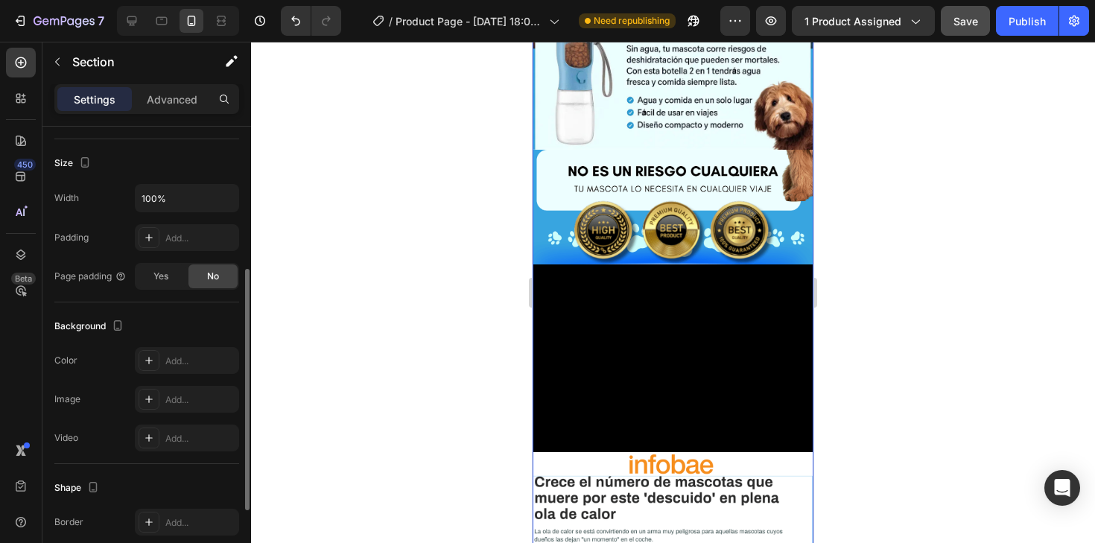
scroll to position [282, 0]
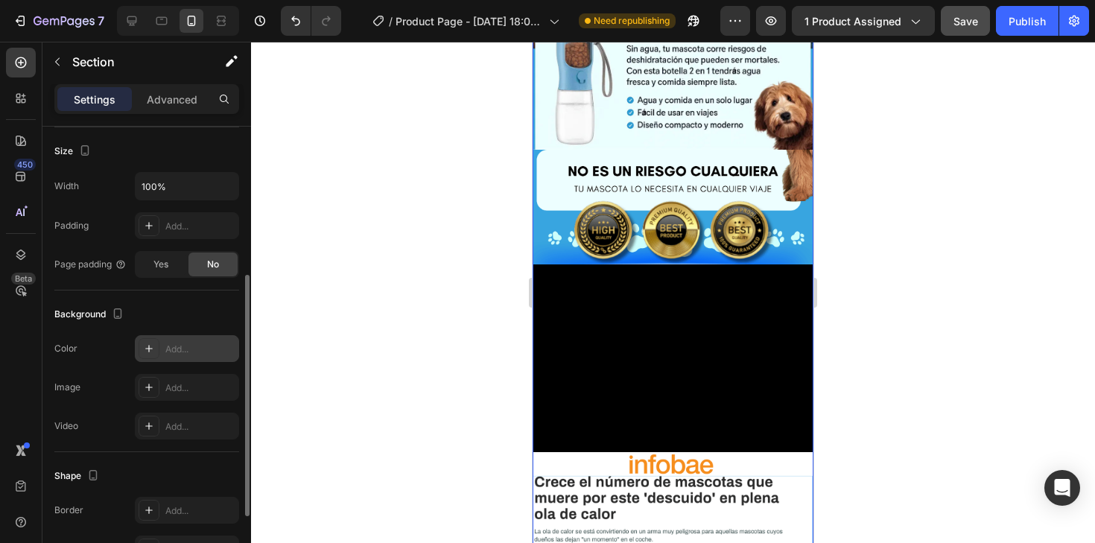
click at [160, 358] on div "Add..." at bounding box center [187, 348] width 104 height 27
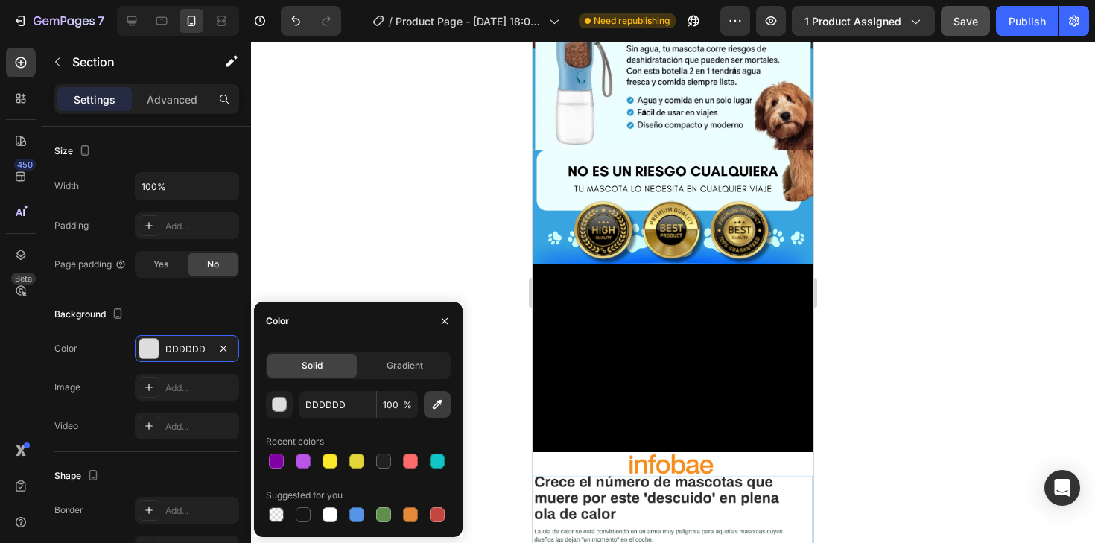
click at [439, 398] on icon "button" at bounding box center [437, 404] width 15 height 15
type input "197FF1"
click at [873, 309] on div at bounding box center [673, 292] width 844 height 501
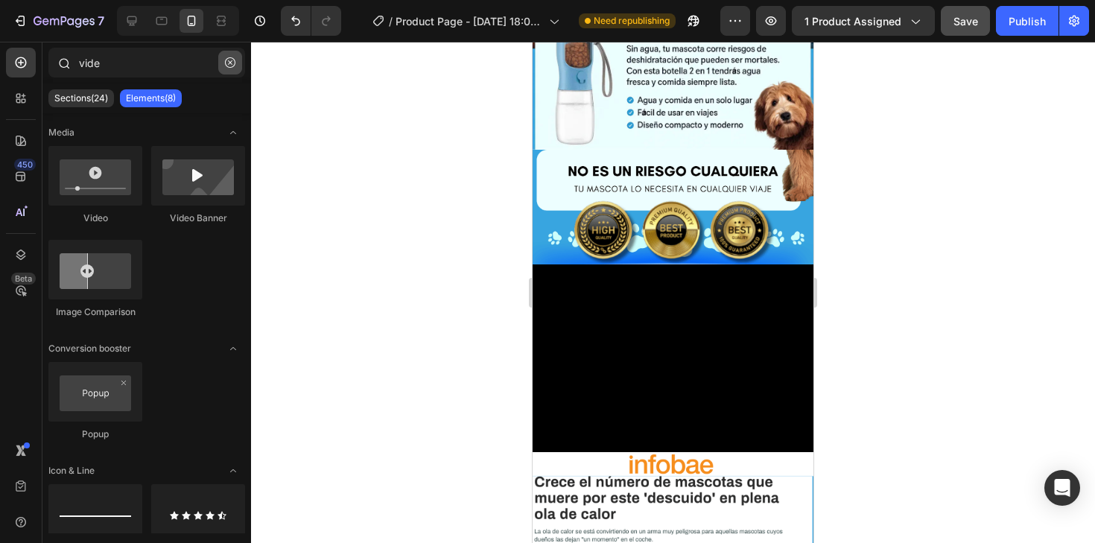
click at [224, 65] on button "button" at bounding box center [230, 63] width 24 height 24
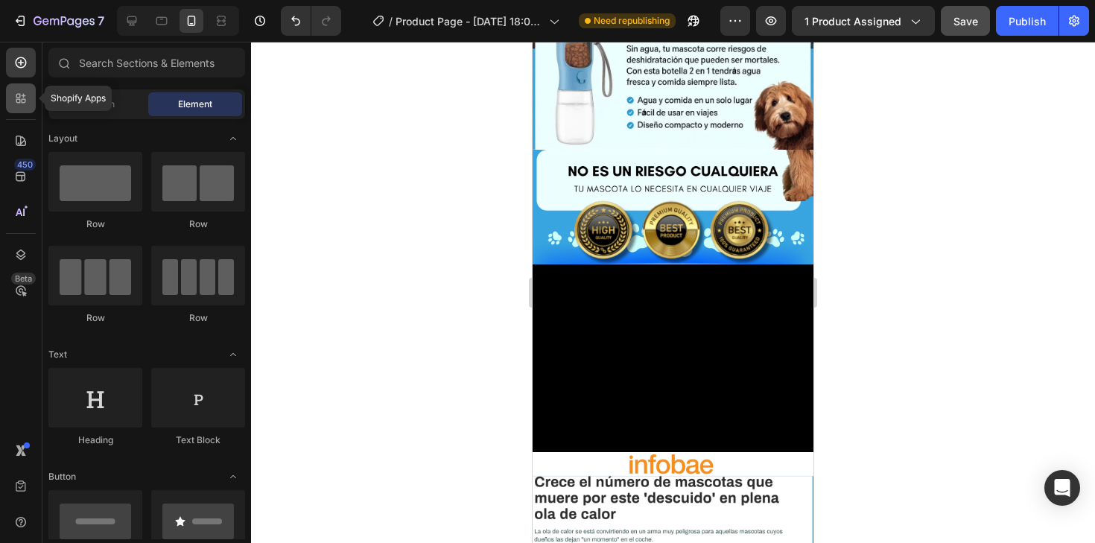
click at [17, 105] on icon at bounding box center [20, 98] width 15 height 15
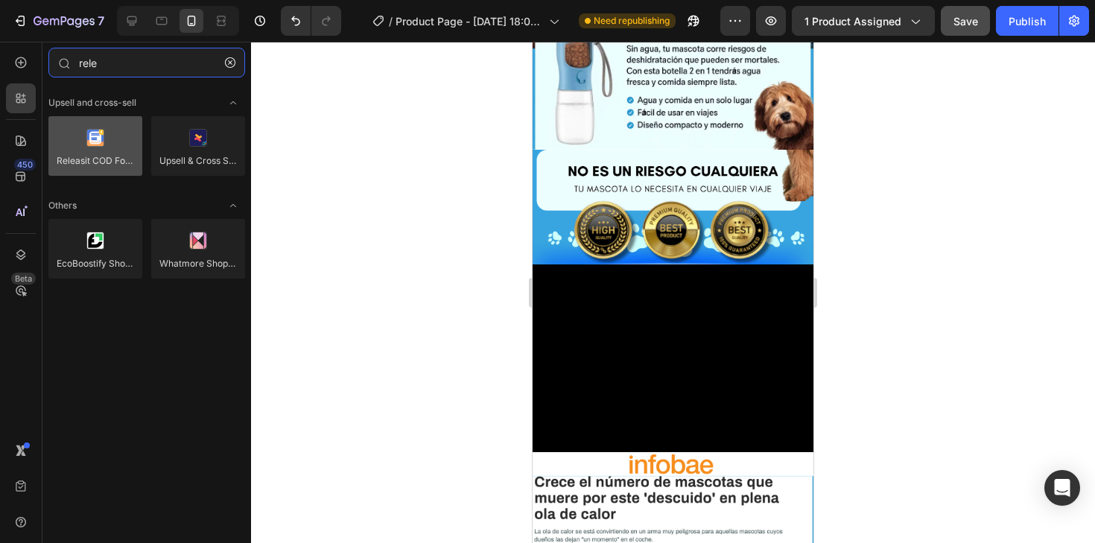
type input "rele"
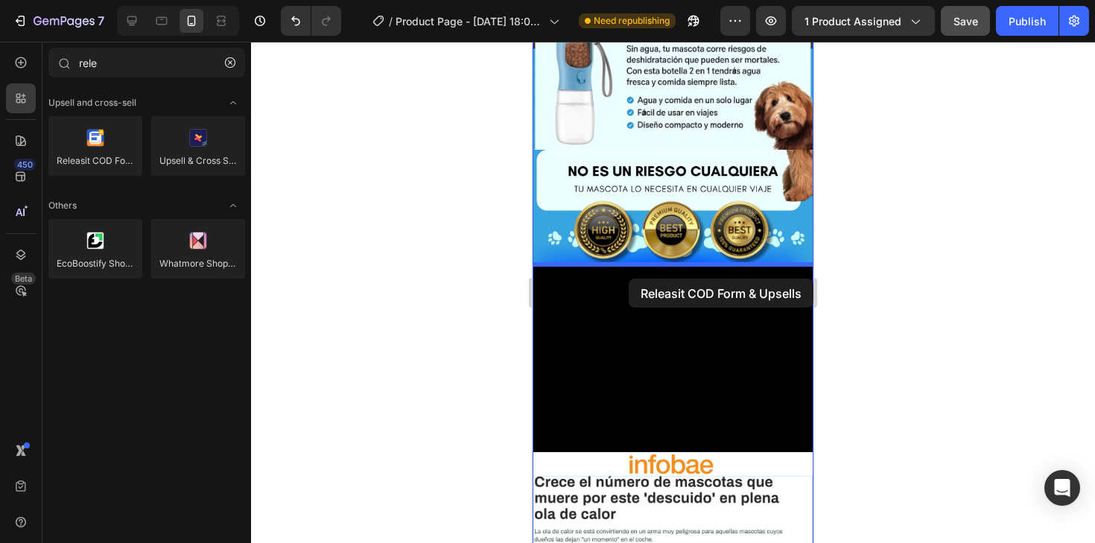
drag, startPoint x: 637, startPoint y: 178, endPoint x: 627, endPoint y: 271, distance: 93.7
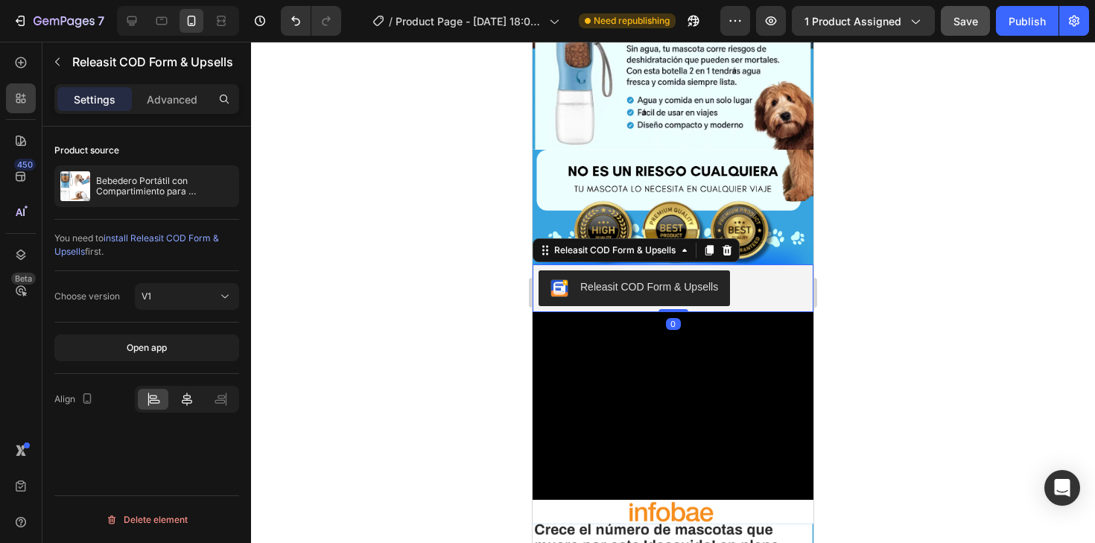
click at [192, 402] on icon at bounding box center [187, 399] width 15 height 15
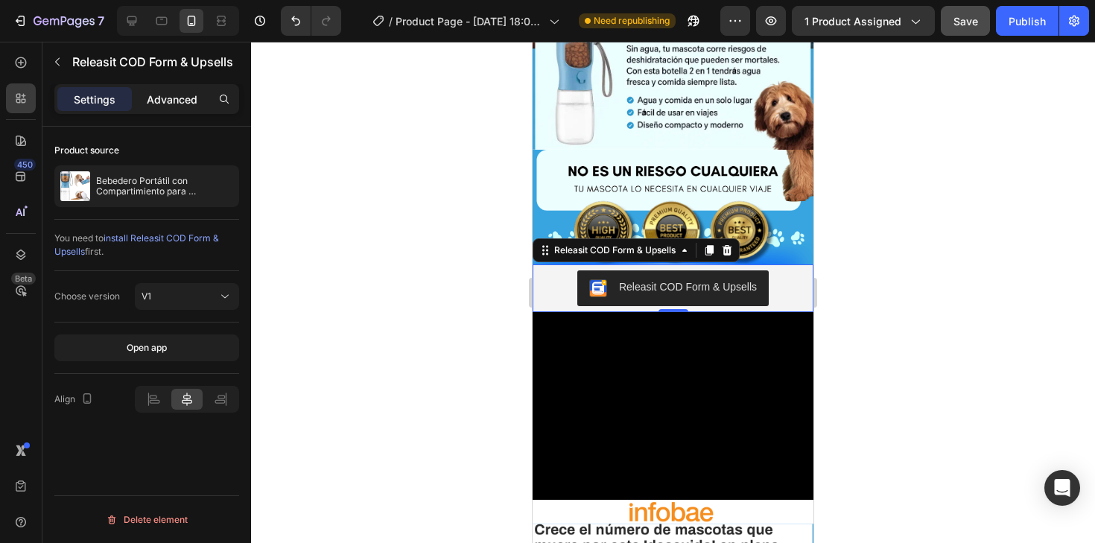
click at [168, 105] on p "Advanced" at bounding box center [172, 100] width 51 height 16
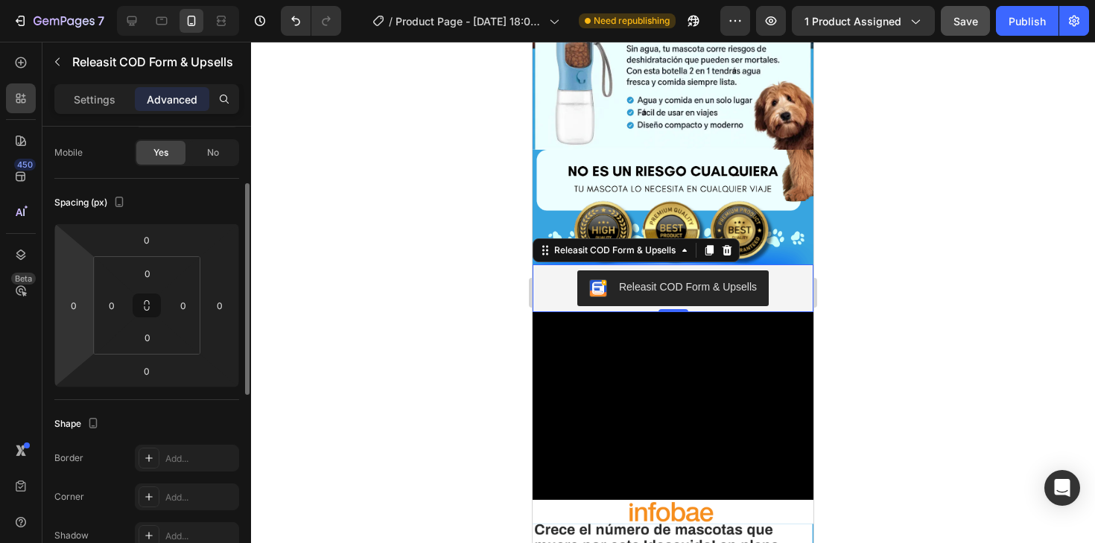
scroll to position [114, 0]
click at [78, 0] on html "7 Version history / Product Page - [DATE] 18:05:17 Need republishing Preview 1 …" at bounding box center [547, 0] width 1095 height 0
click at [75, 297] on input "0" at bounding box center [74, 301] width 22 height 22
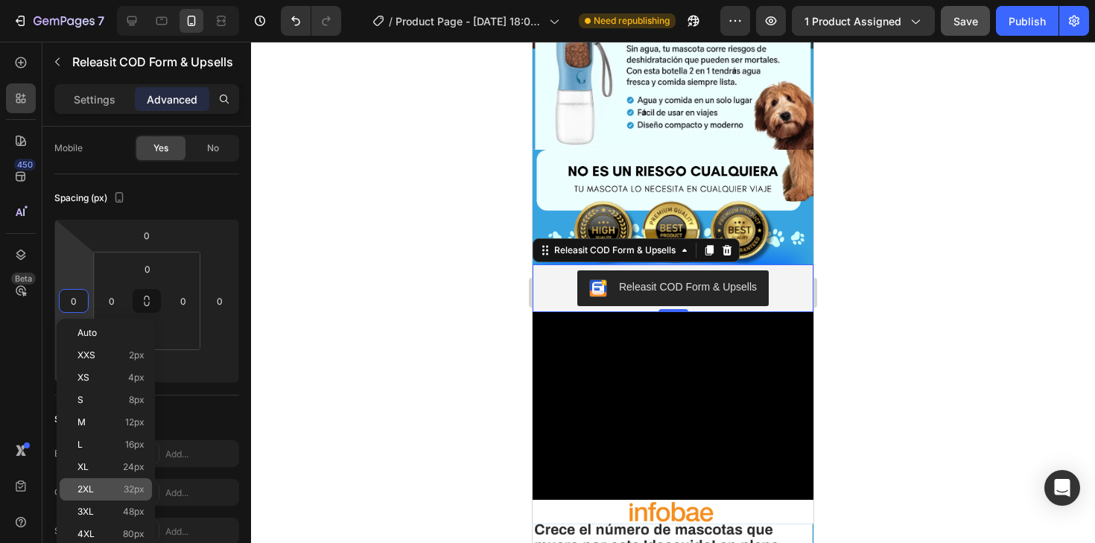
click at [93, 492] on span "2XL" at bounding box center [85, 489] width 16 height 10
type input "32"
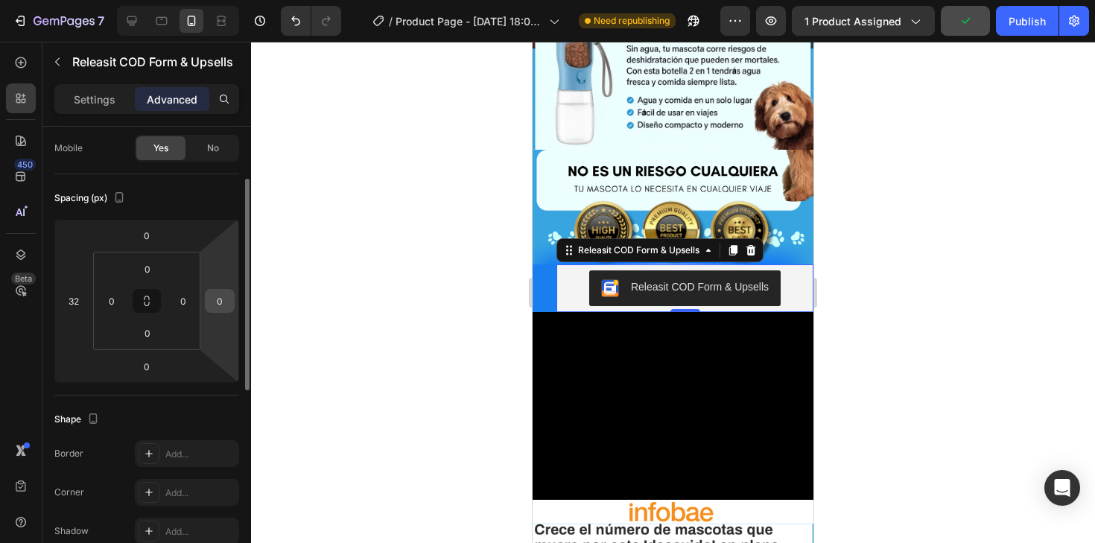
click at [223, 302] on input "0" at bounding box center [220, 301] width 22 height 22
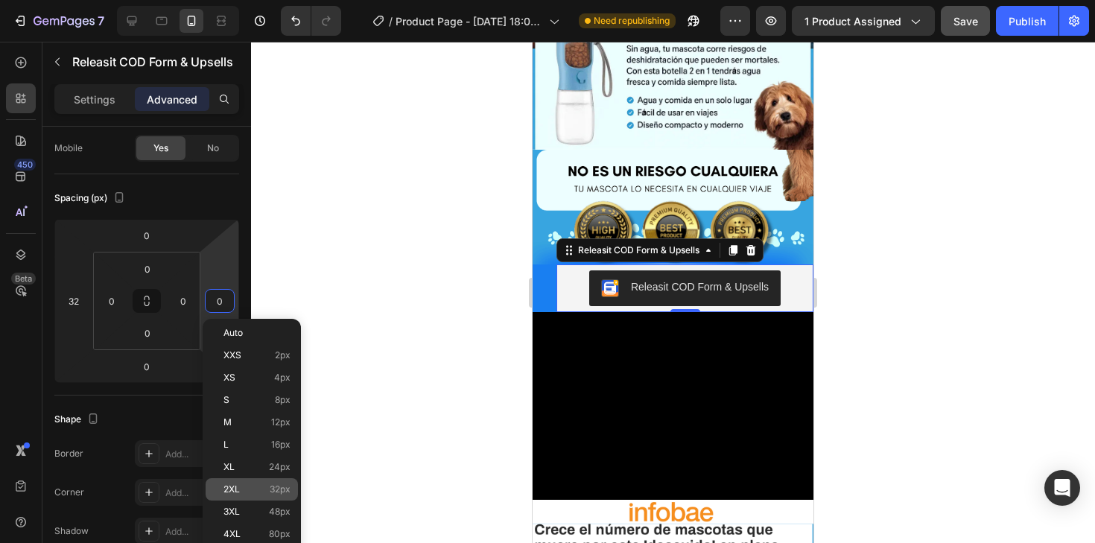
click at [238, 483] on div "2XL 32px" at bounding box center [252, 489] width 92 height 22
type input "32"
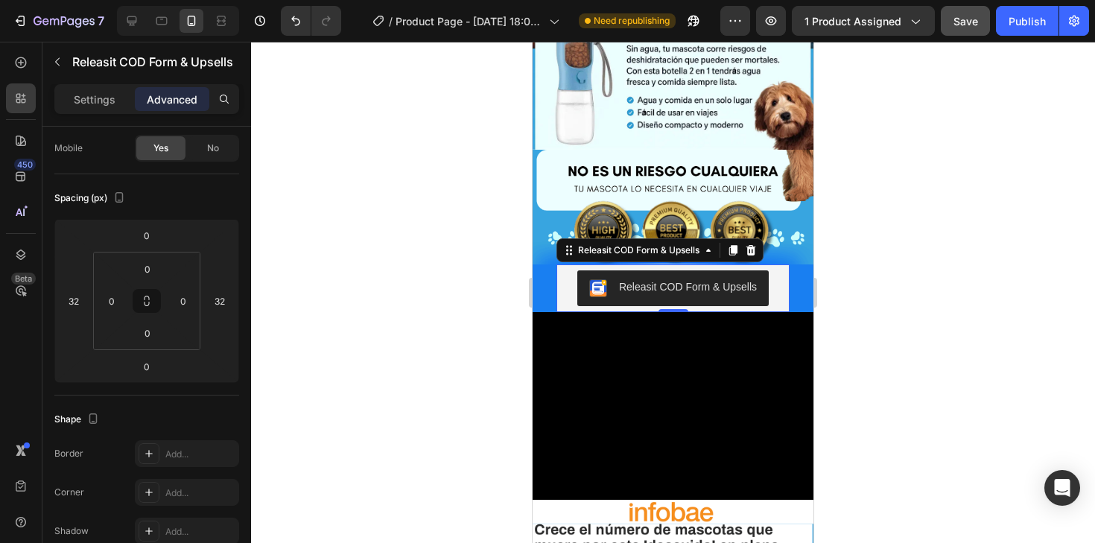
click at [848, 346] on div at bounding box center [673, 292] width 844 height 501
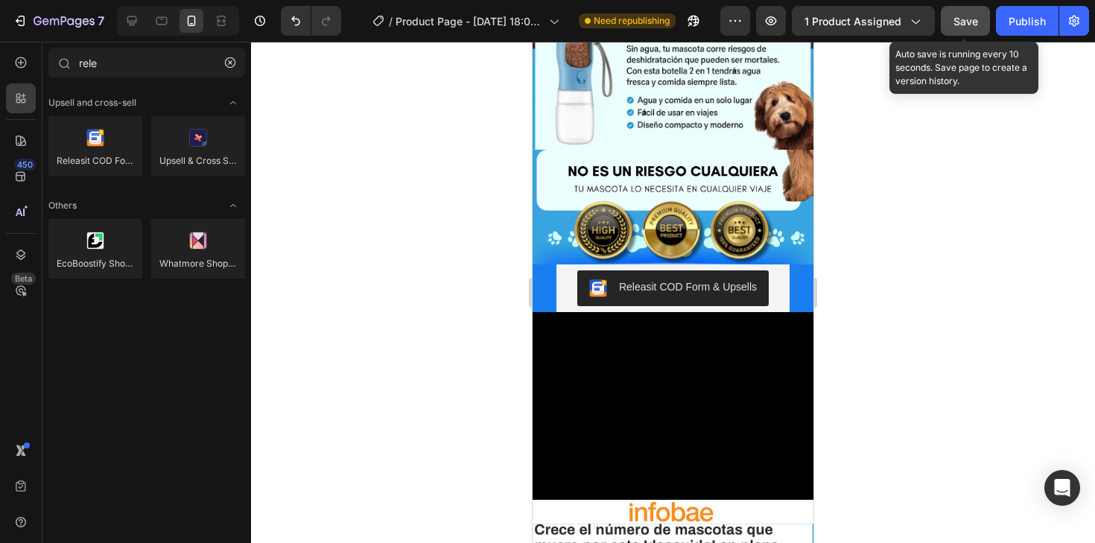
click at [966, 25] on span "Save" at bounding box center [966, 21] width 25 height 13
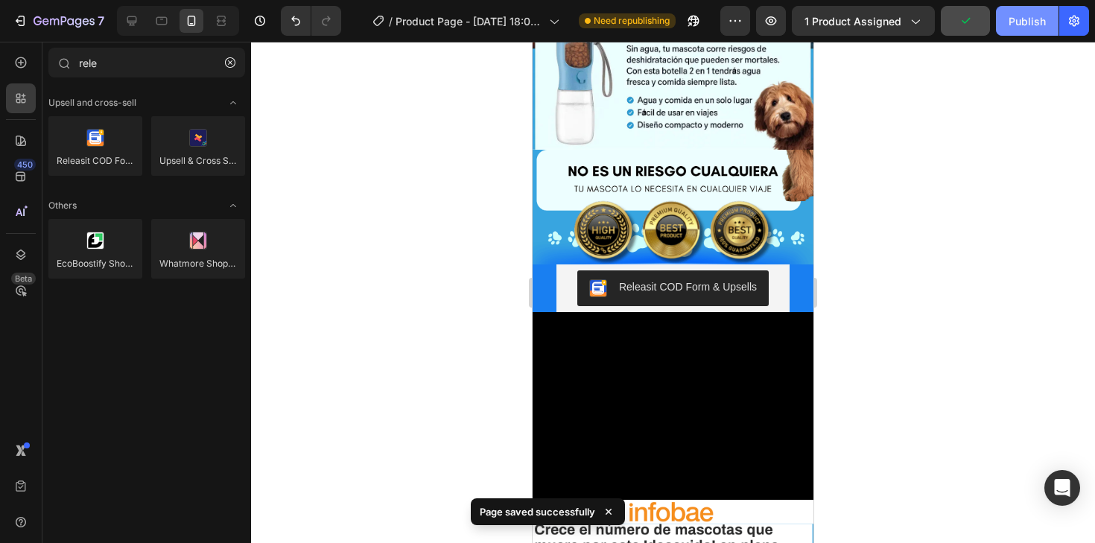
click at [1016, 25] on div "Publish" at bounding box center [1027, 21] width 37 height 16
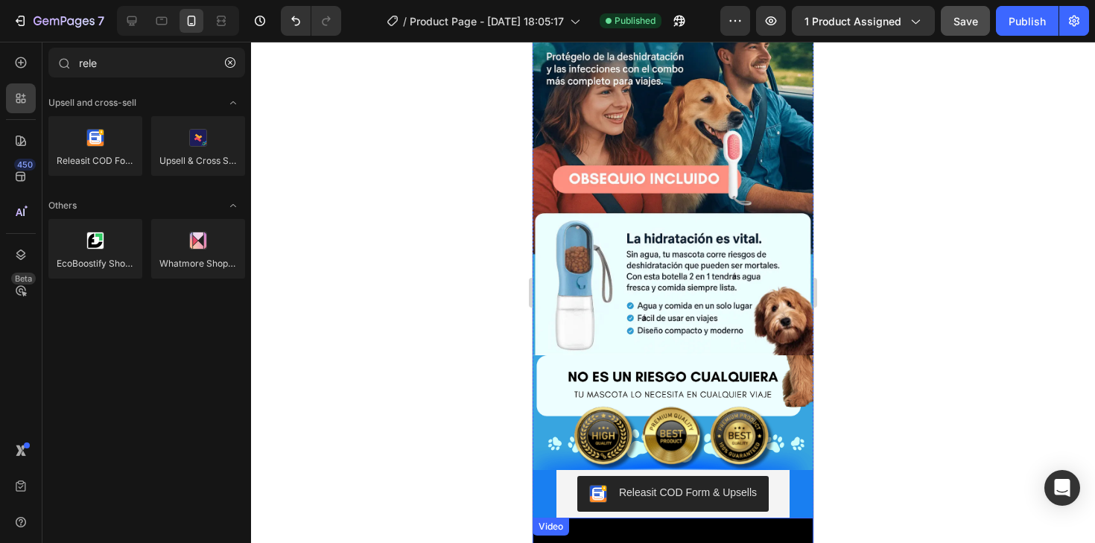
scroll to position [0, 0]
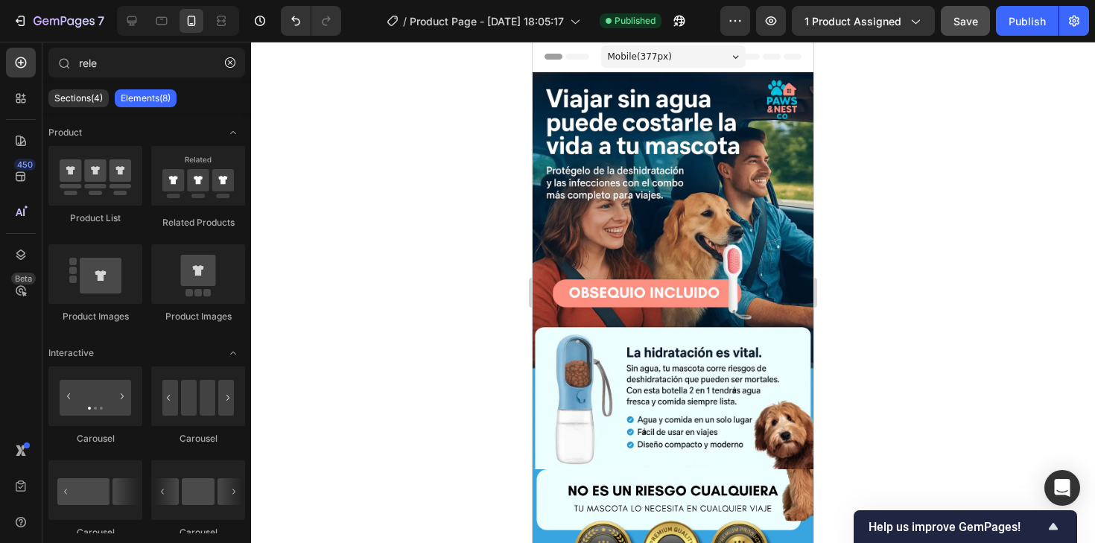
click at [551, 56] on icon at bounding box center [550, 56] width 10 height 10
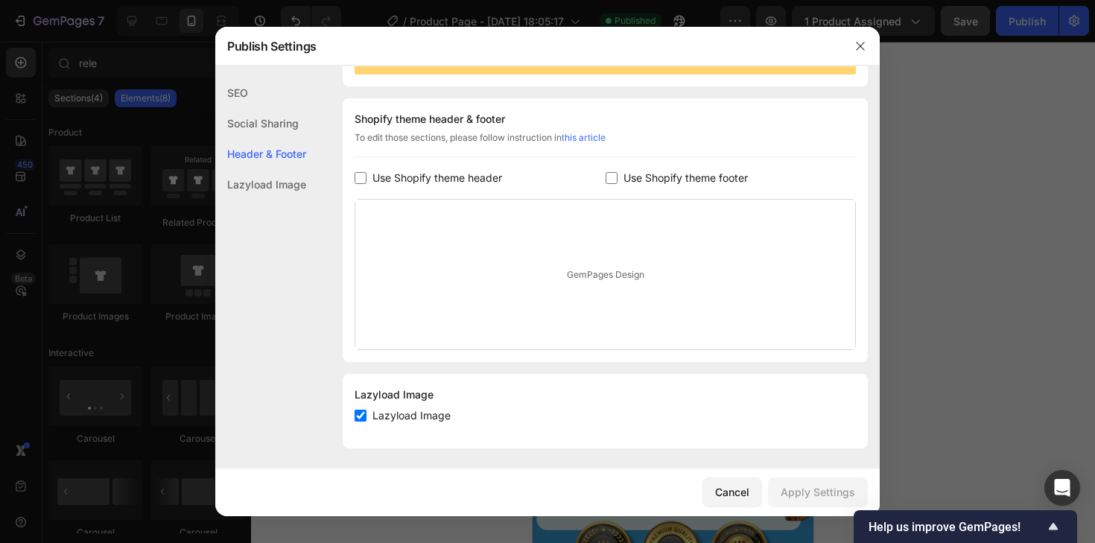
scroll to position [203, 0]
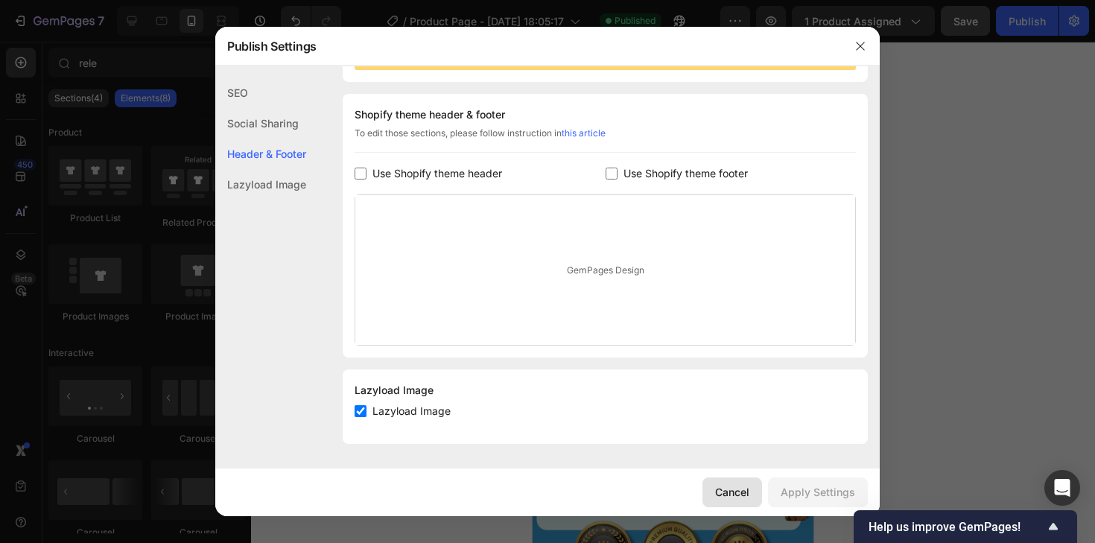
click at [741, 487] on div "Cancel" at bounding box center [732, 492] width 34 height 16
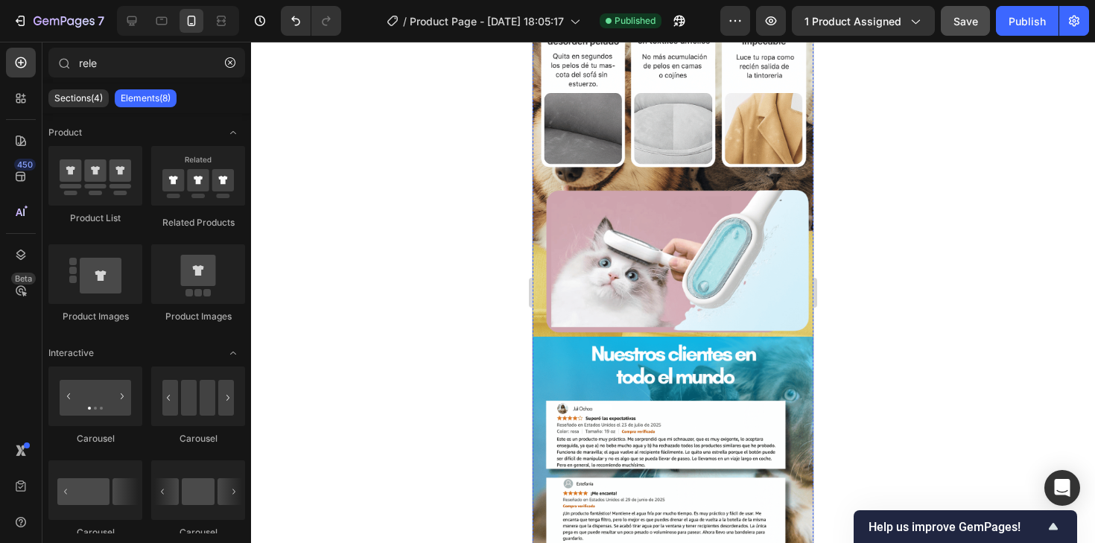
scroll to position [985, 0]
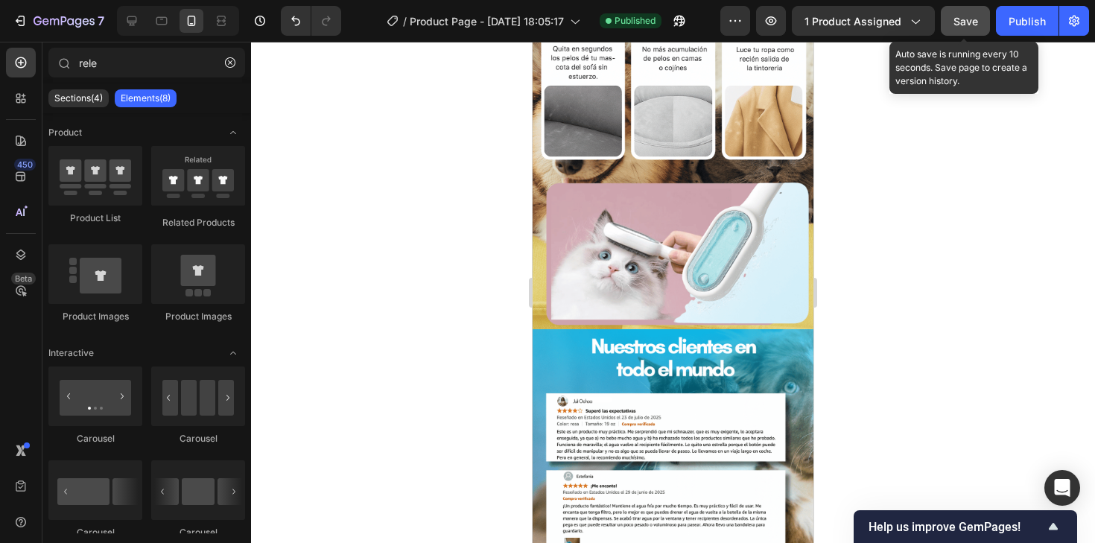
click at [974, 18] on span "Save" at bounding box center [966, 21] width 25 height 13
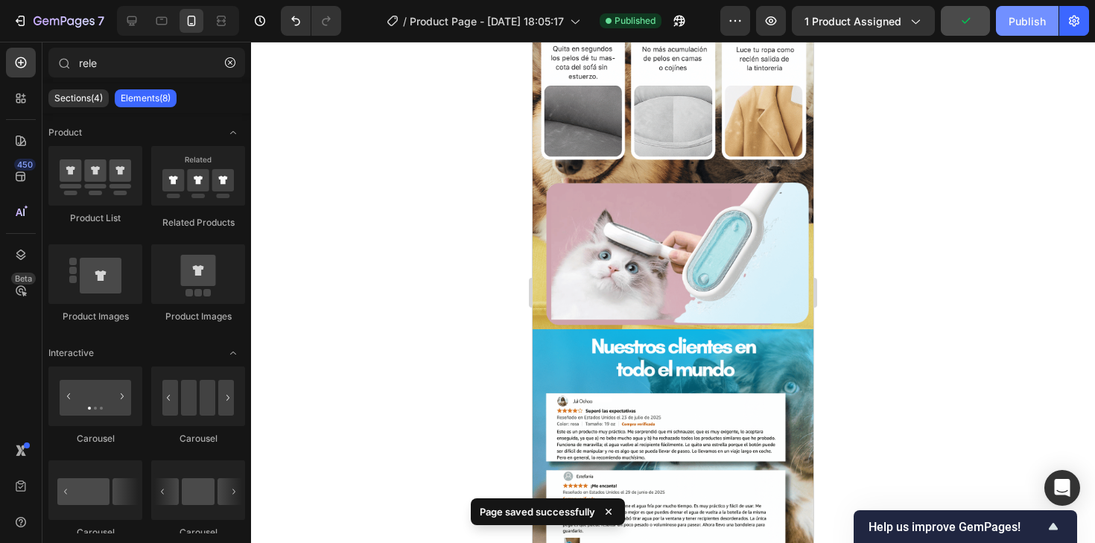
click at [1006, 15] on button "Publish" at bounding box center [1027, 21] width 63 height 30
click at [872, 28] on span "1 product assigned" at bounding box center [853, 21] width 97 height 16
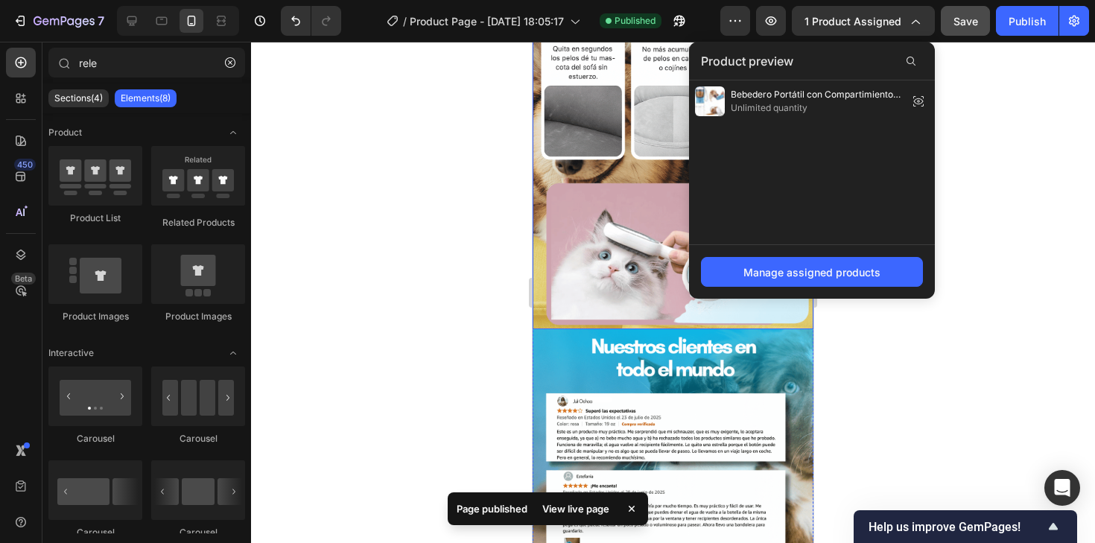
click at [671, 212] on img at bounding box center [673, 130] width 281 height 397
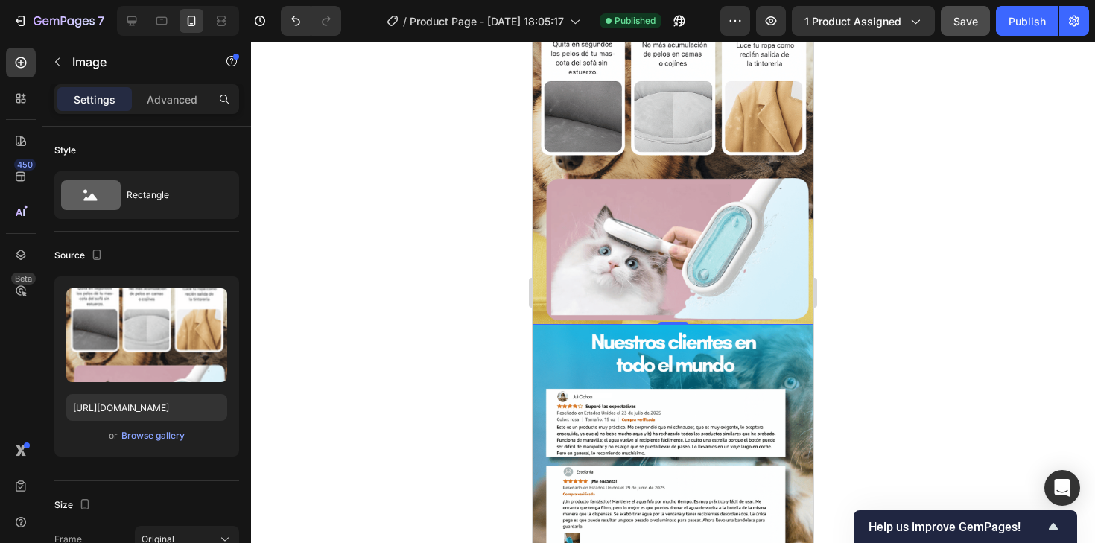
scroll to position [995, 0]
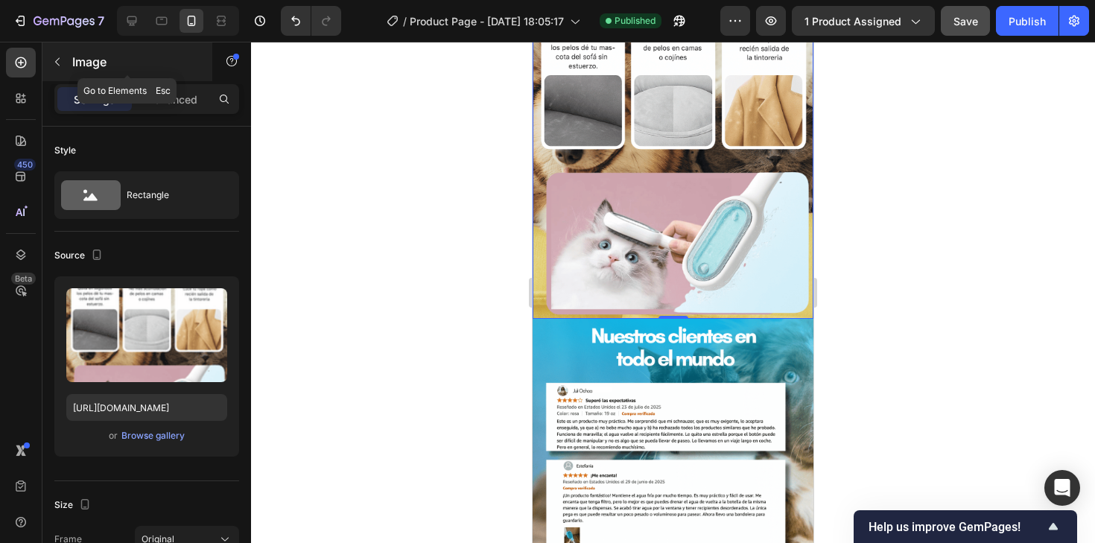
click at [70, 69] on div "Image" at bounding box center [127, 61] width 170 height 39
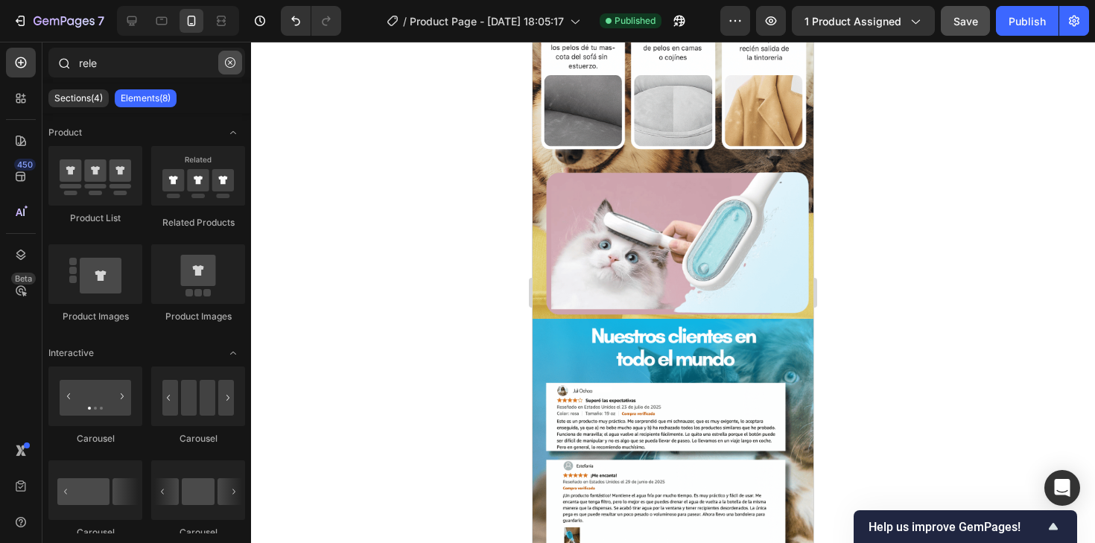
click at [229, 60] on icon "button" at bounding box center [230, 62] width 10 height 10
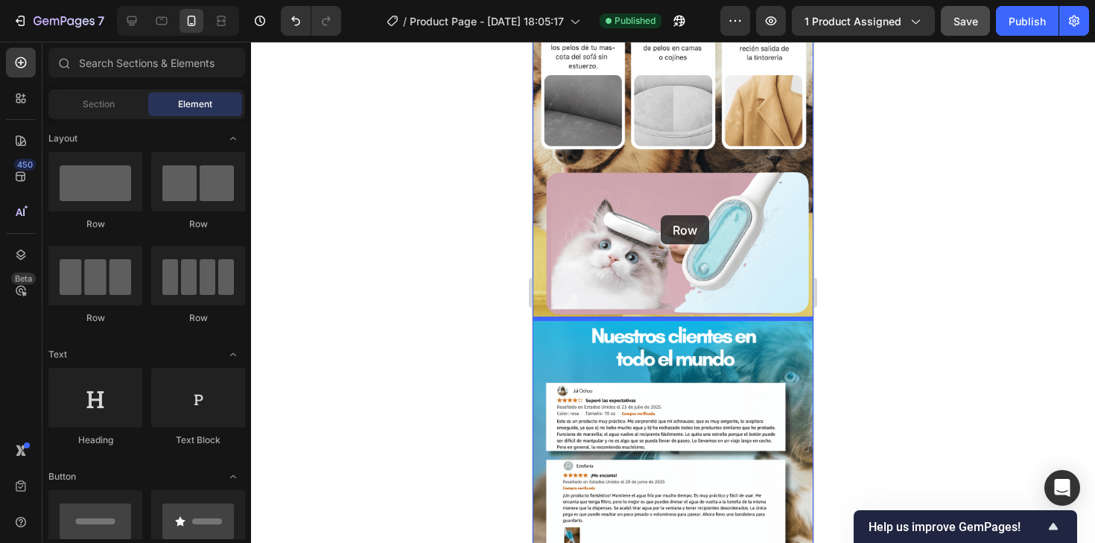
drag, startPoint x: 624, startPoint y: 242, endPoint x: 691, endPoint y: 253, distance: 67.9
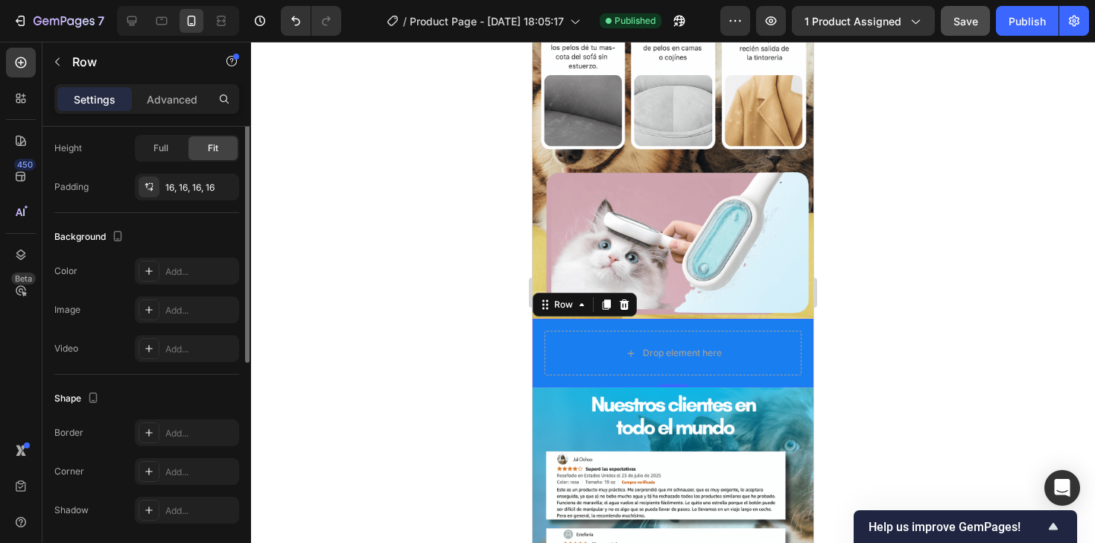
scroll to position [411, 0]
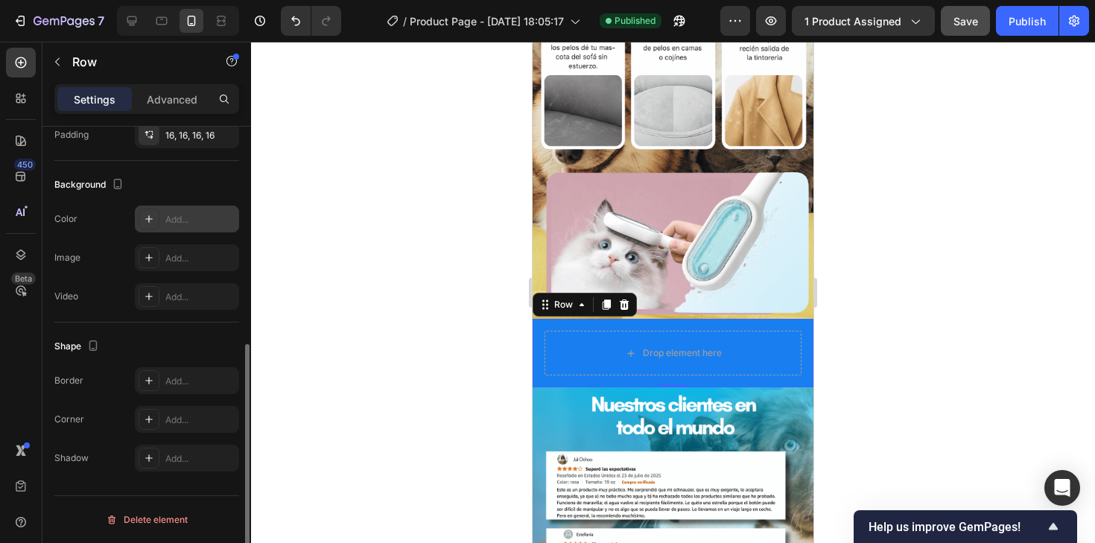
click at [158, 226] on div at bounding box center [149, 219] width 21 height 21
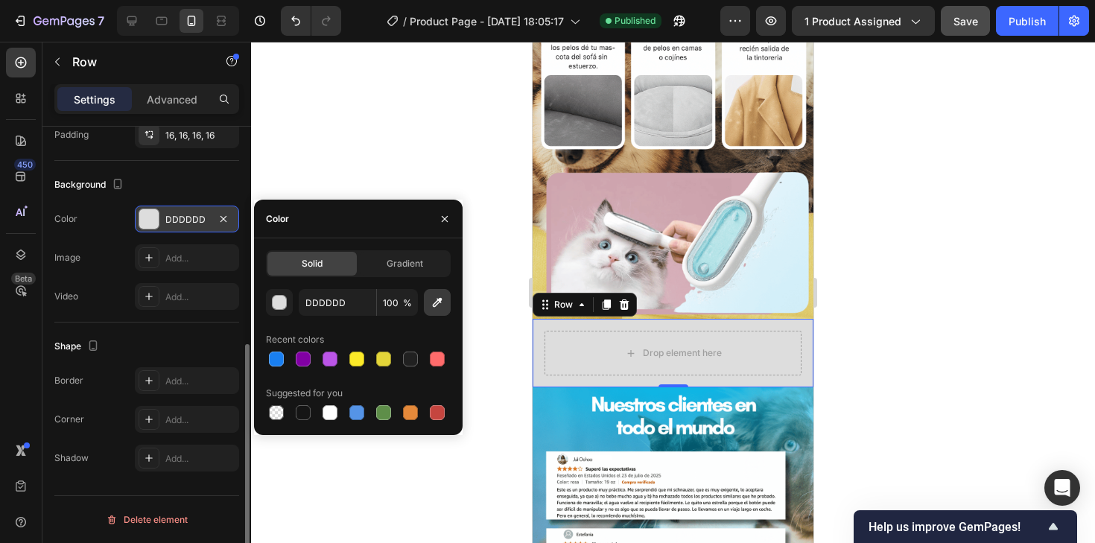
click at [440, 303] on icon "button" at bounding box center [437, 302] width 15 height 15
type input "20B3DE"
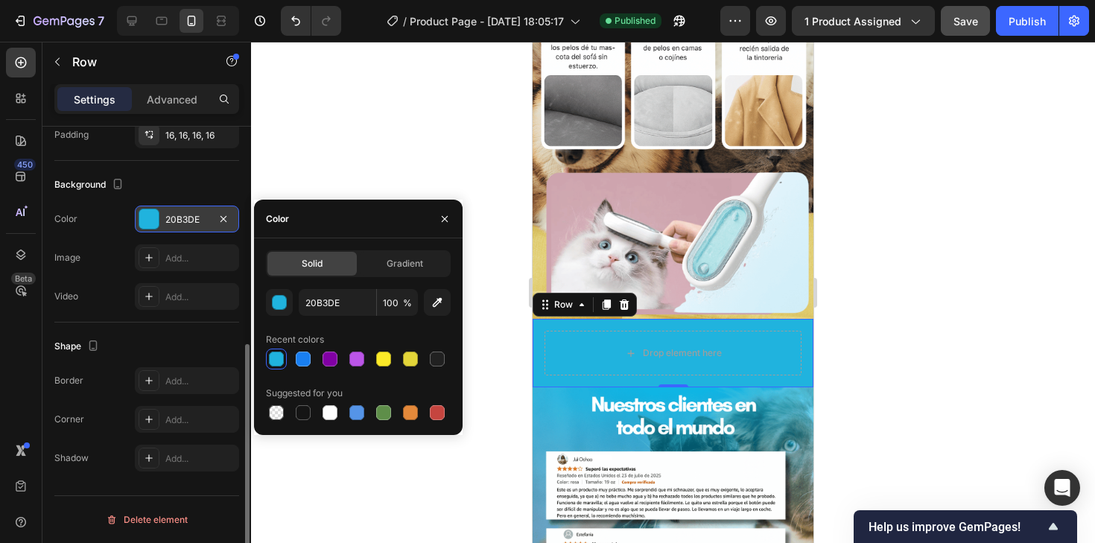
click at [890, 362] on div at bounding box center [673, 292] width 844 height 501
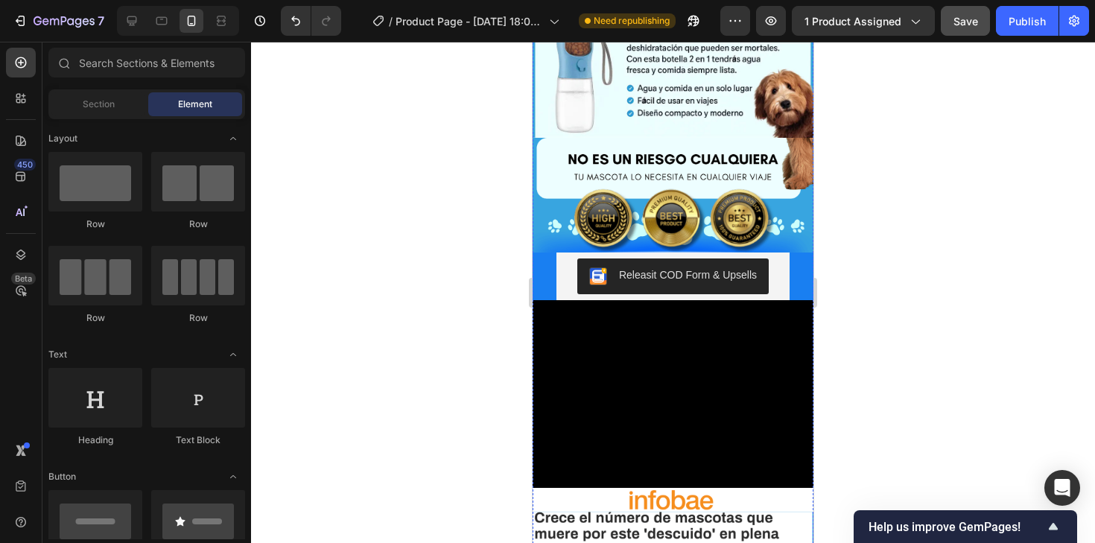
scroll to position [323, 0]
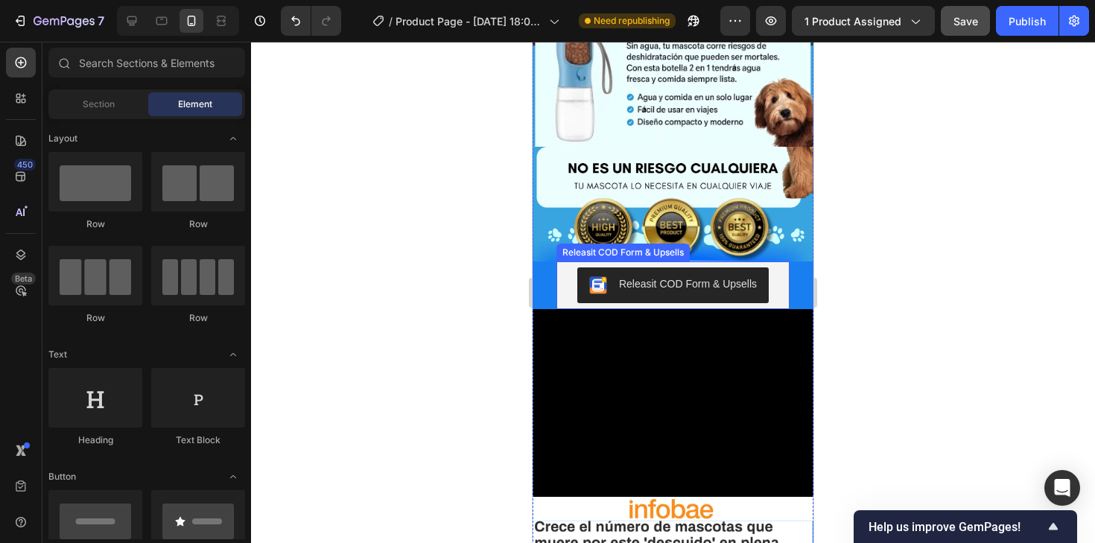
click at [773, 280] on div "Releasit COD Form & Upsells" at bounding box center [673, 285] width 221 height 36
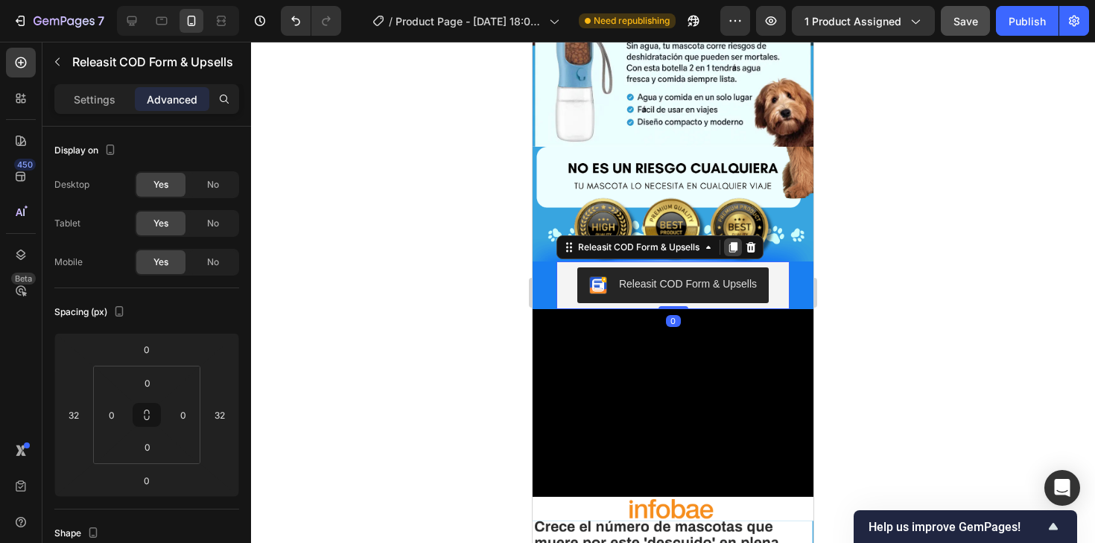
click at [732, 247] on icon at bounding box center [733, 247] width 12 height 12
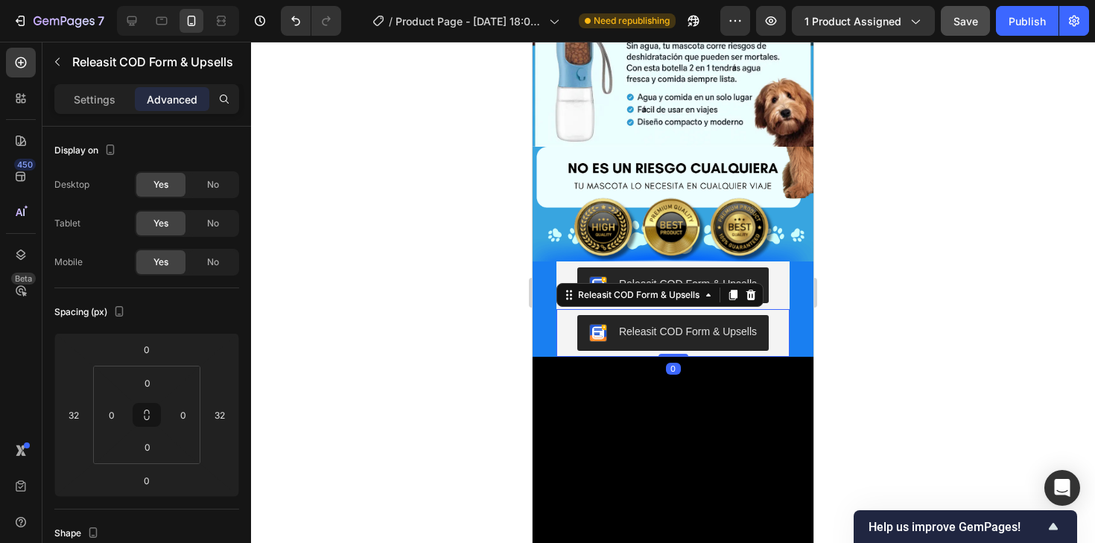
scroll to position [411, 0]
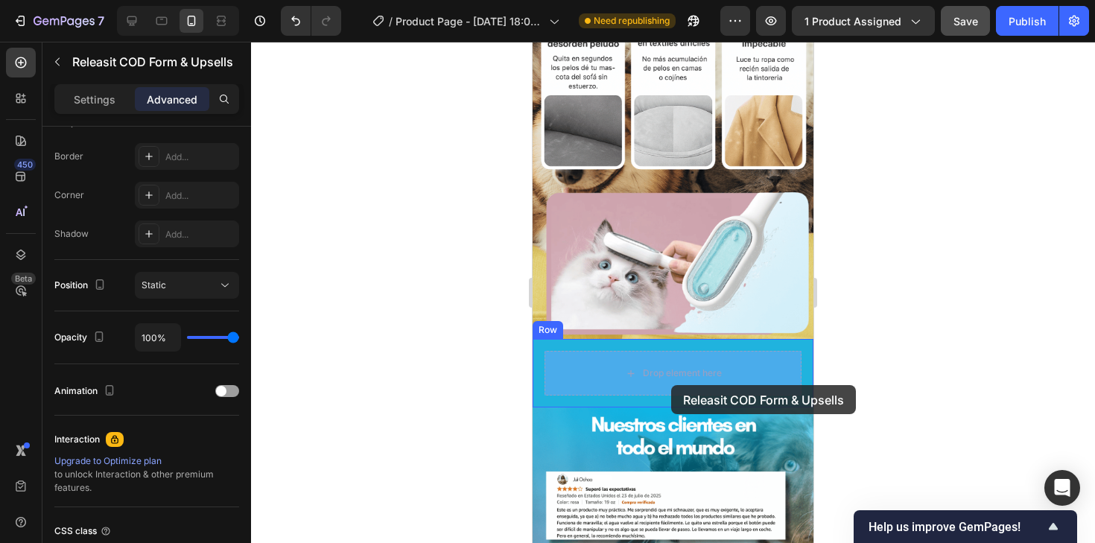
drag, startPoint x: 576, startPoint y: 294, endPoint x: 671, endPoint y: 385, distance: 132.3
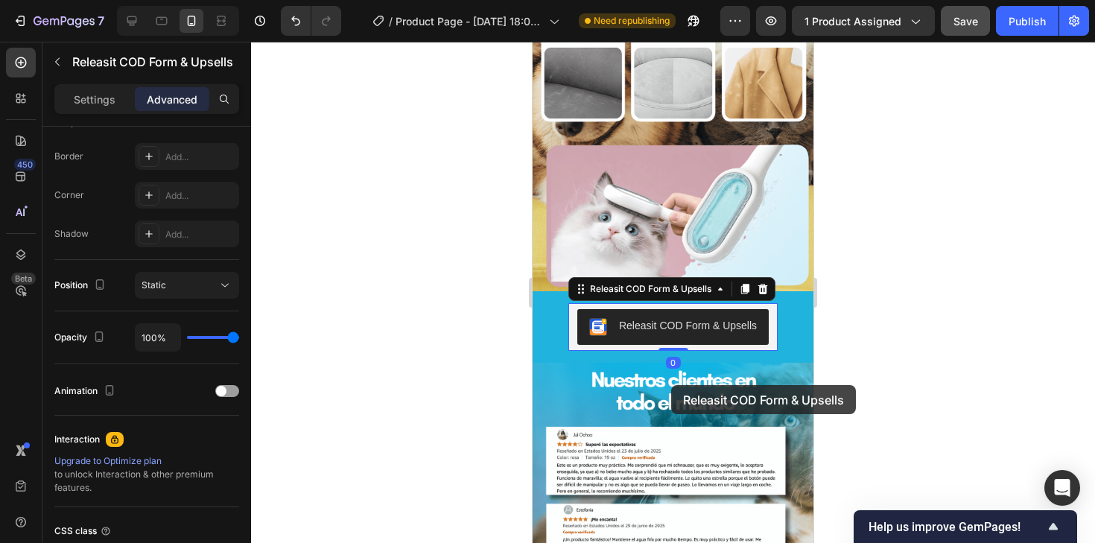
scroll to position [975, 0]
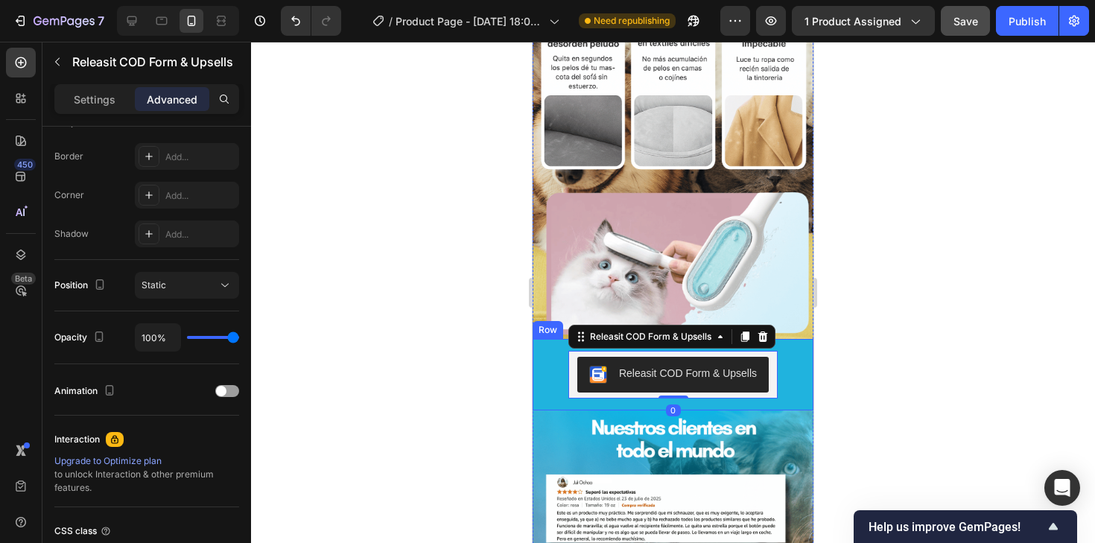
click at [896, 385] on div at bounding box center [673, 292] width 844 height 501
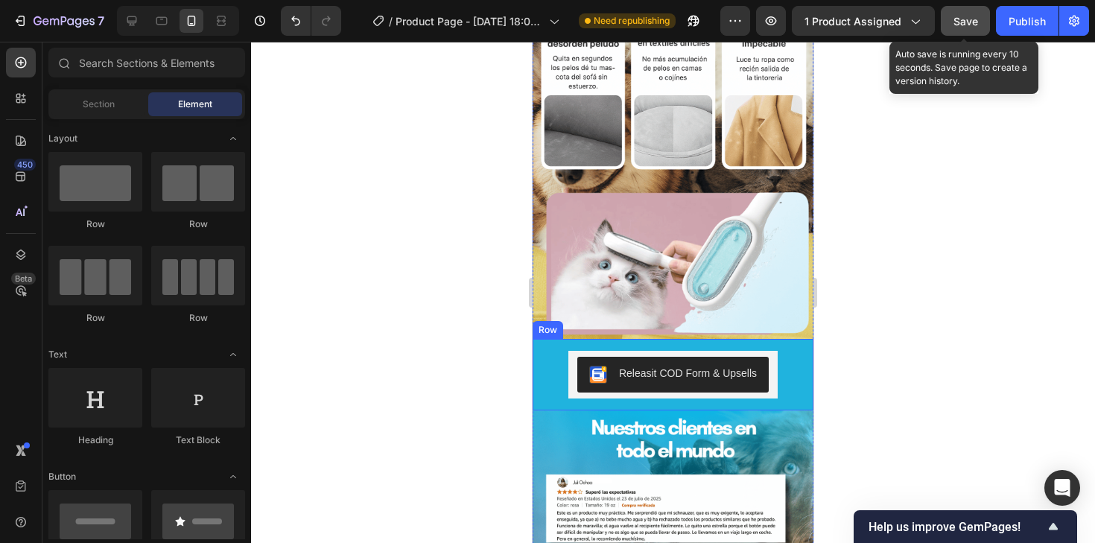
click at [957, 25] on span "Save" at bounding box center [966, 21] width 25 height 13
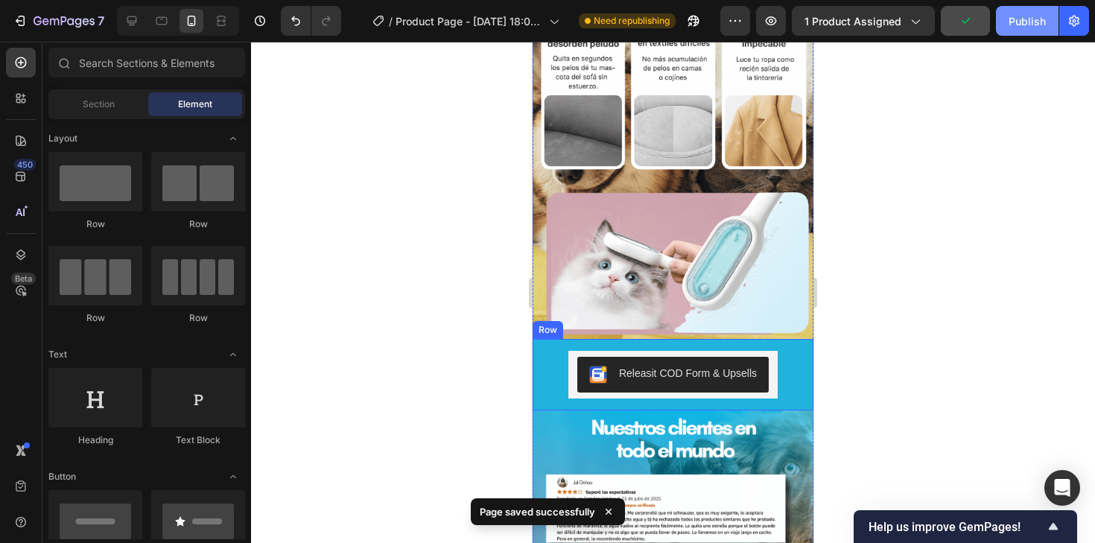
click at [1010, 20] on div "Publish" at bounding box center [1027, 21] width 37 height 16
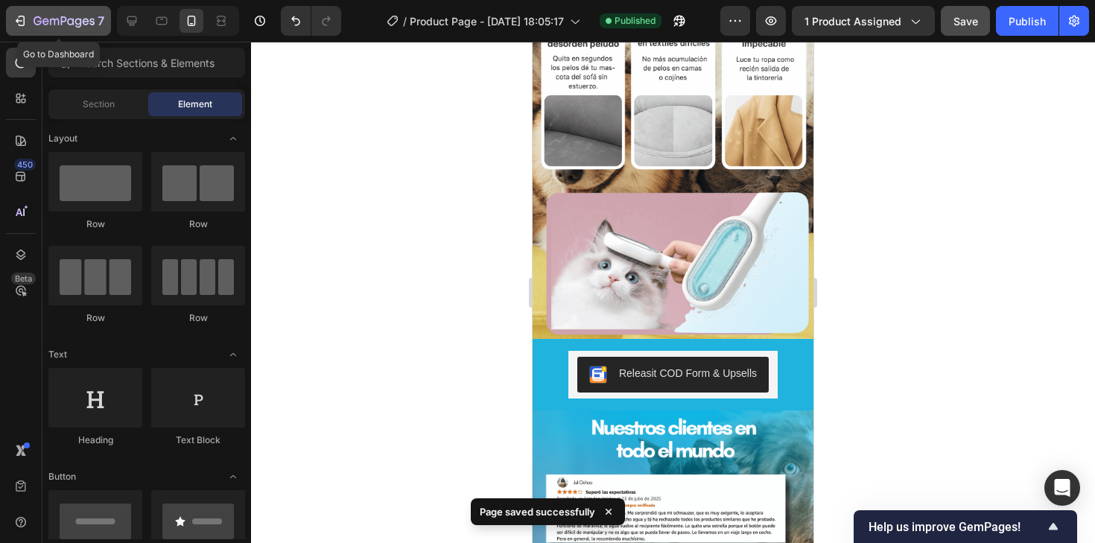
click at [27, 15] on icon "button" at bounding box center [20, 20] width 15 height 15
